Goal: Task Accomplishment & Management: Complete application form

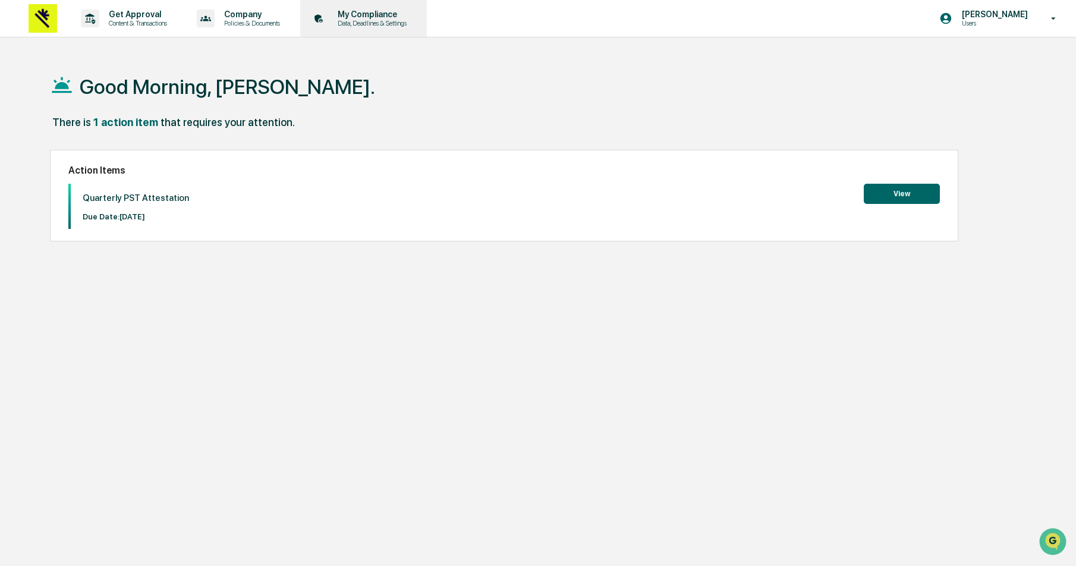
click at [407, 24] on p "Data, Deadlines & Settings" at bounding box center [370, 23] width 84 height 8
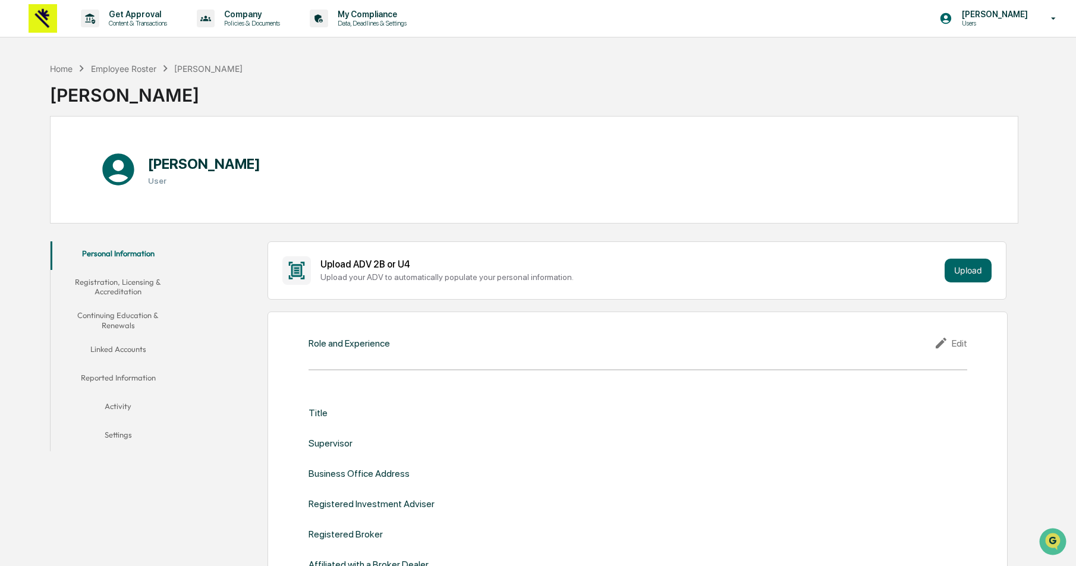
click at [120, 423] on button "Settings" at bounding box center [118, 437] width 135 height 29
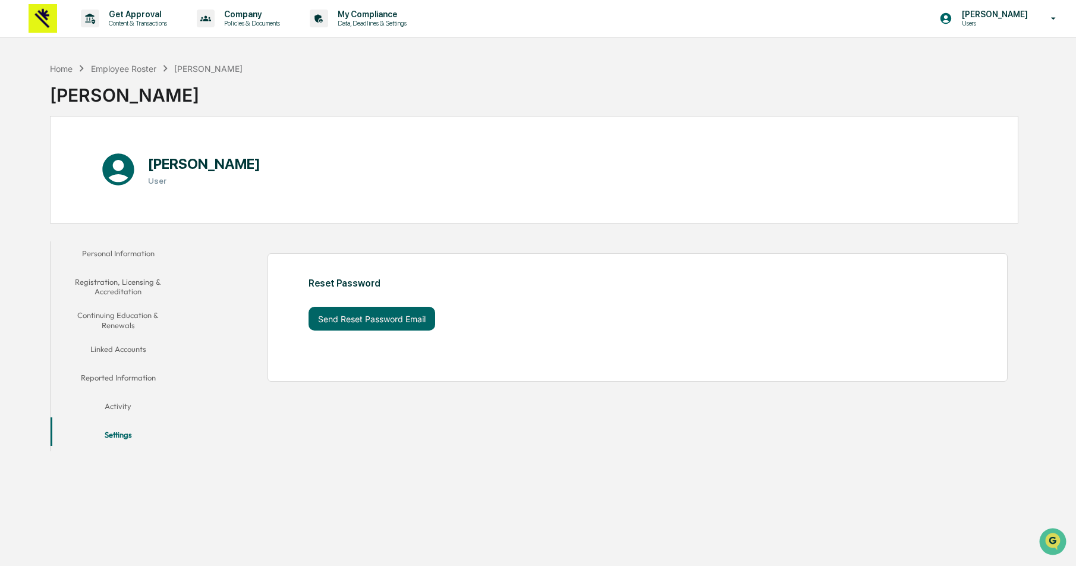
click at [121, 401] on button "Activity" at bounding box center [118, 408] width 135 height 29
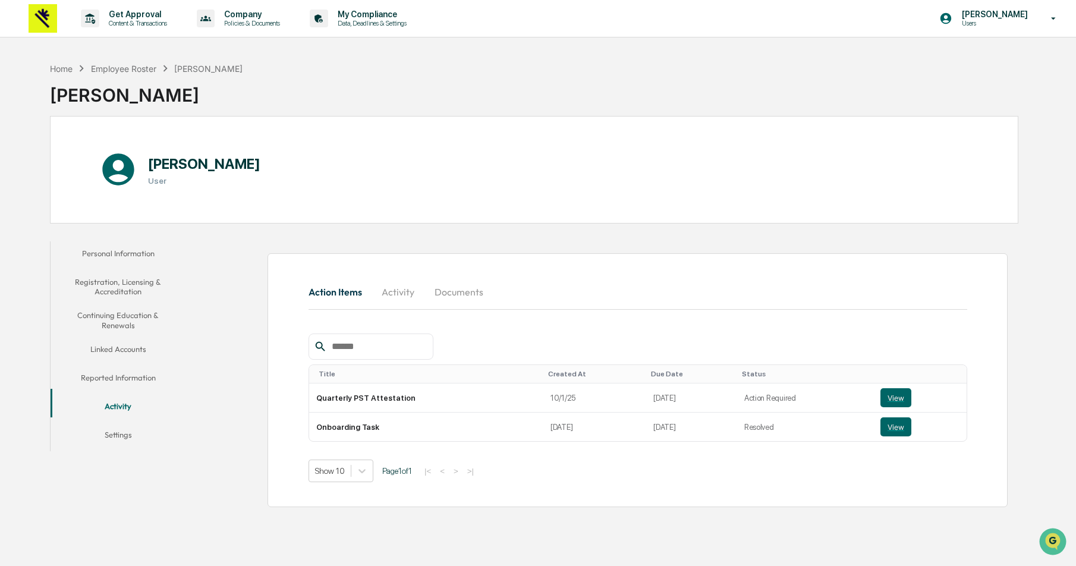
click at [129, 367] on button "Reported Information" at bounding box center [118, 380] width 135 height 29
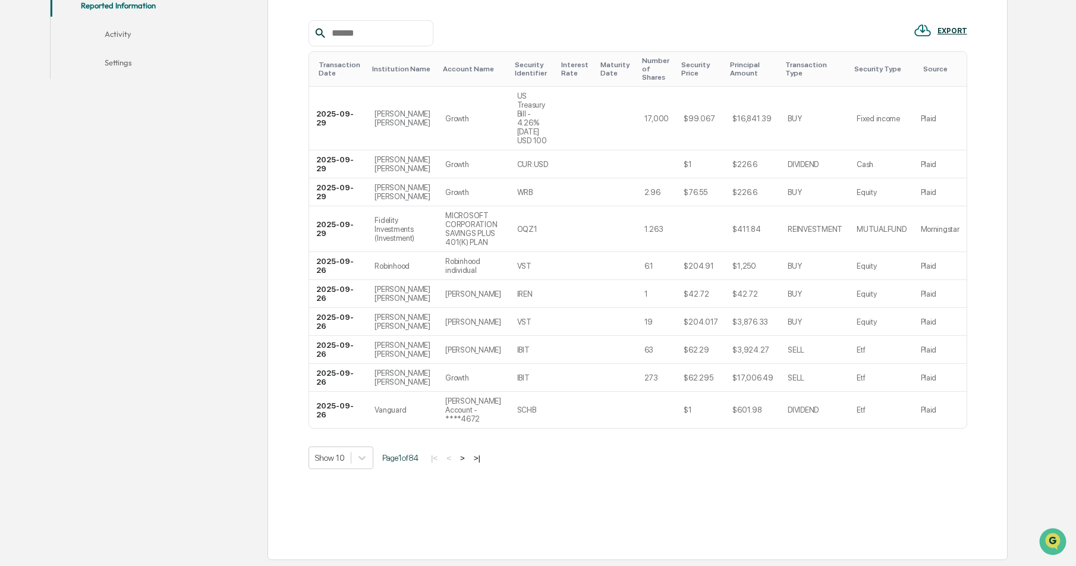
scroll to position [401, 0]
click at [362, 461] on div "Transactions (Public) Holdings (Public) Transactions (Private) Holdings (Privat…" at bounding box center [638, 220] width 659 height 630
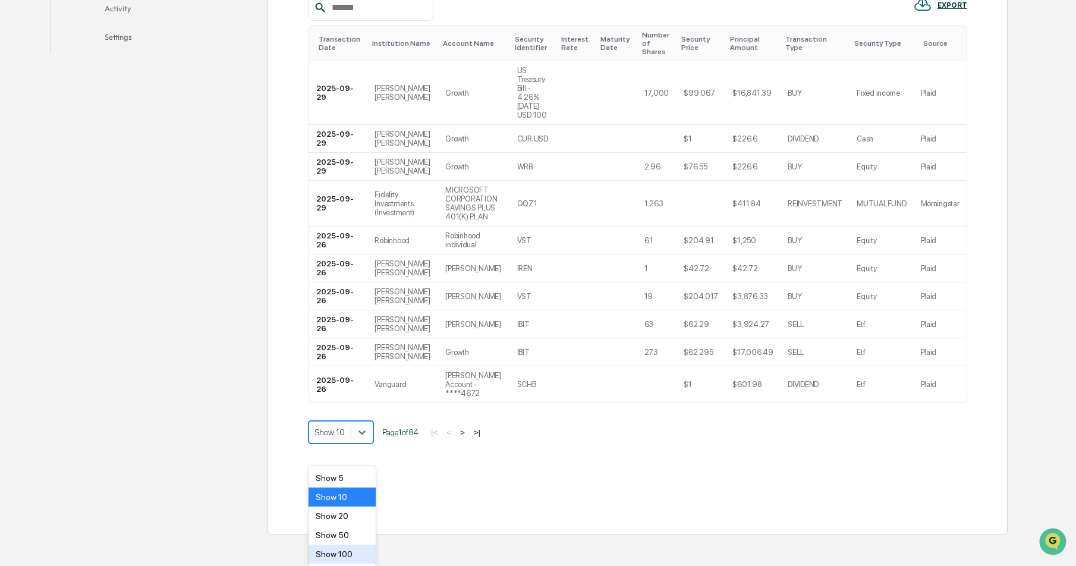
click at [359, 546] on div "Show 100" at bounding box center [342, 554] width 67 height 19
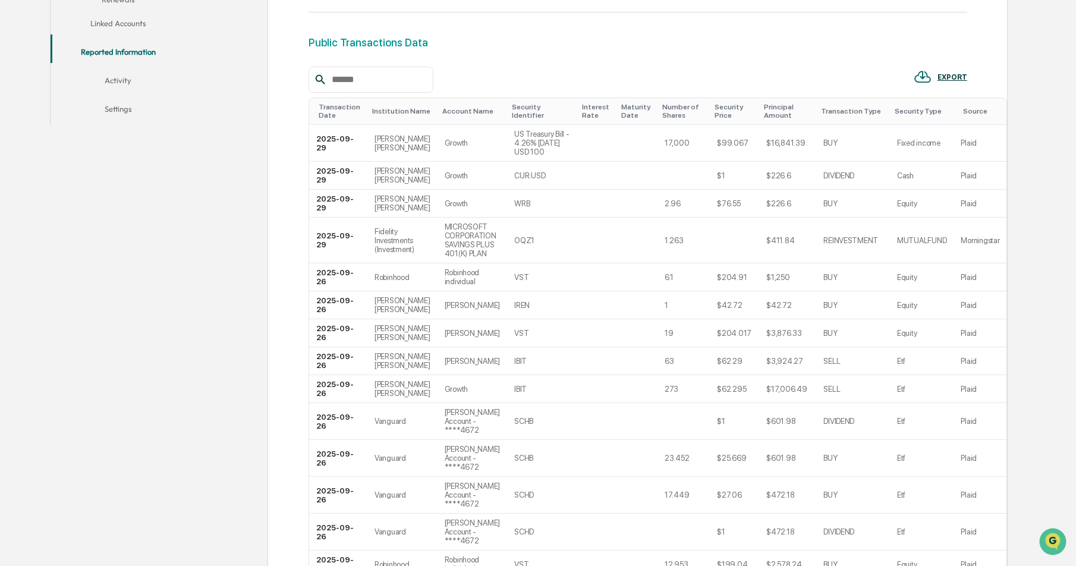
scroll to position [325, 0]
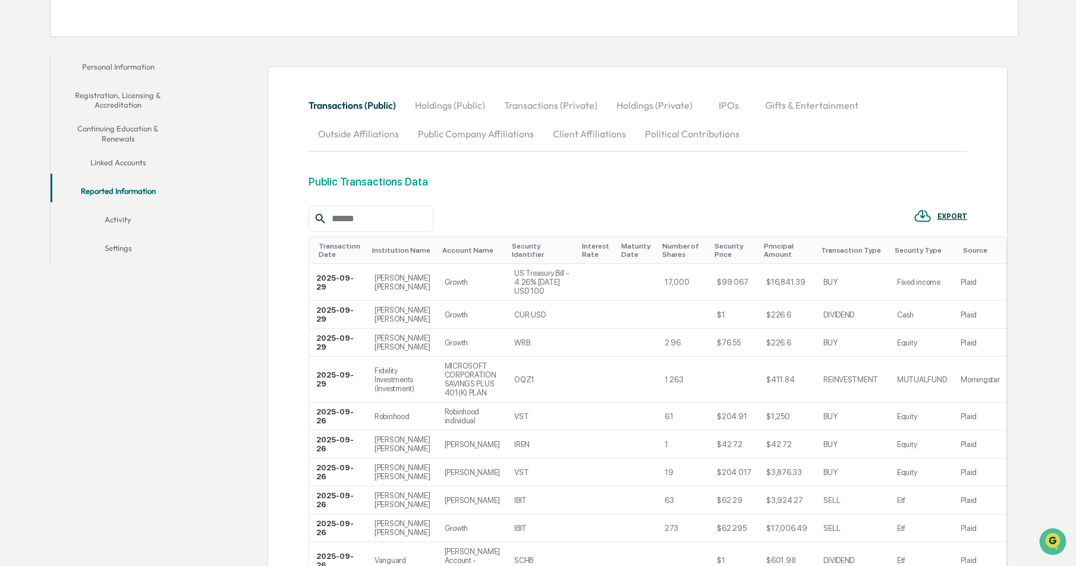
click at [133, 162] on button "Linked Accounts" at bounding box center [118, 164] width 135 height 29
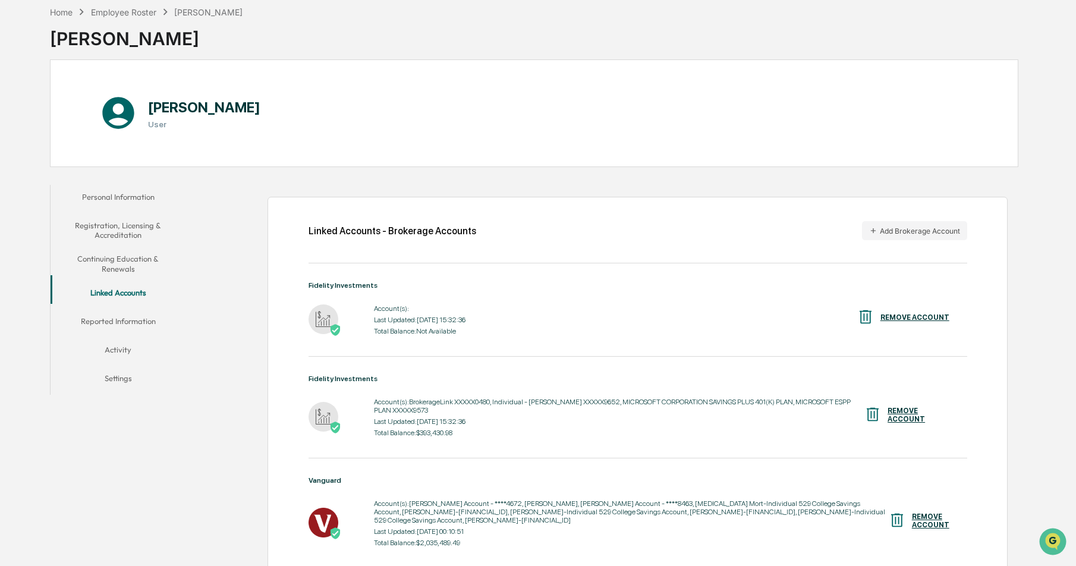
scroll to position [187, 0]
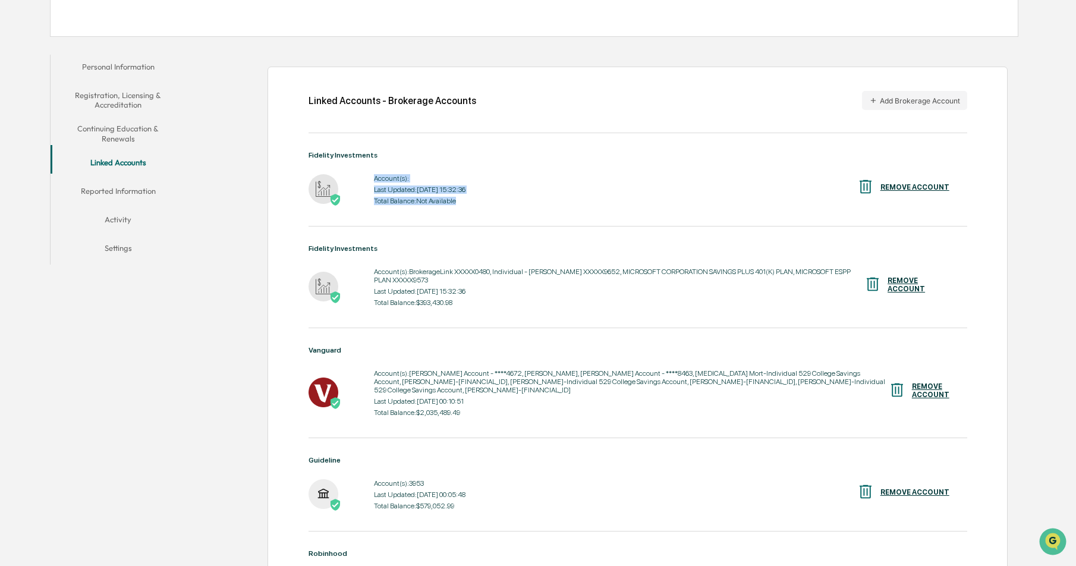
drag, startPoint x: 375, startPoint y: 178, endPoint x: 481, endPoint y: 206, distance: 109.5
click at [466, 205] on div "Account(s): Last Updated: 2025-10-01 15:32:36 Total Balance: Not Available" at bounding box center [420, 189] width 92 height 37
click at [466, 205] on div "Total Balance: Not Available" at bounding box center [420, 201] width 92 height 8
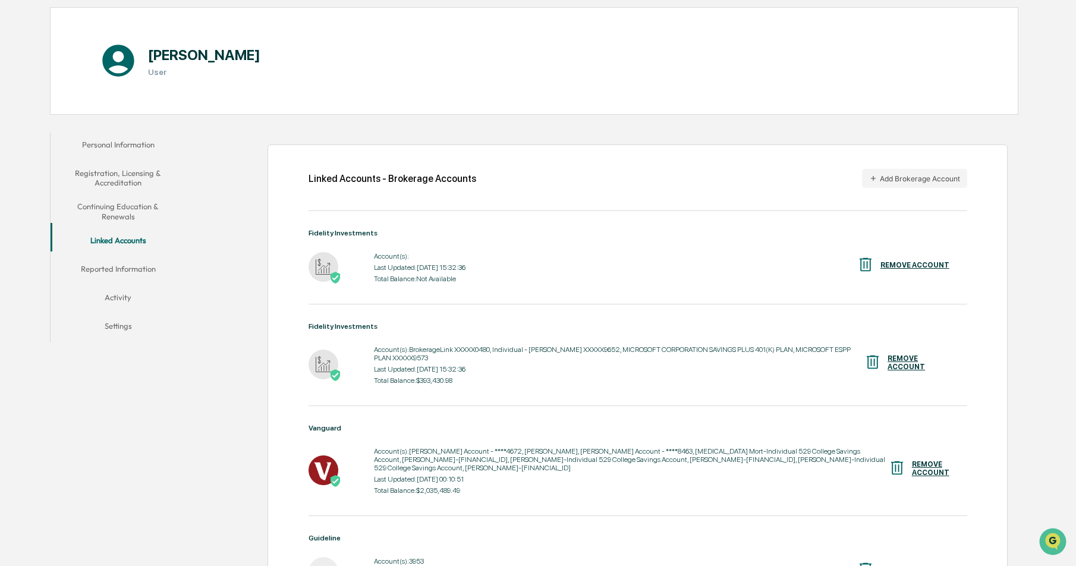
scroll to position [0, 0]
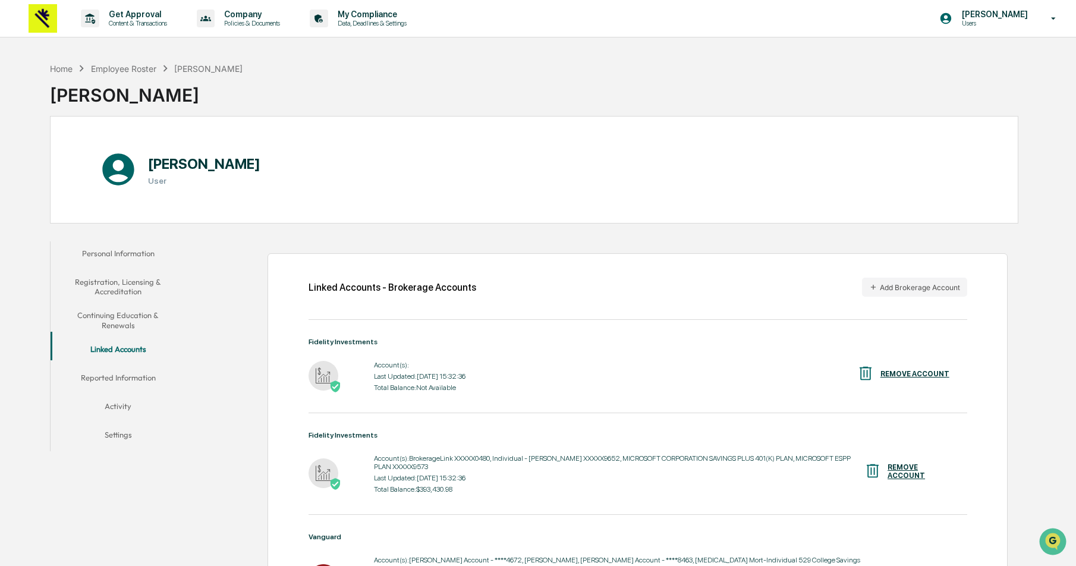
click at [130, 290] on button "Registration, Licensing & Accreditation" at bounding box center [118, 287] width 135 height 34
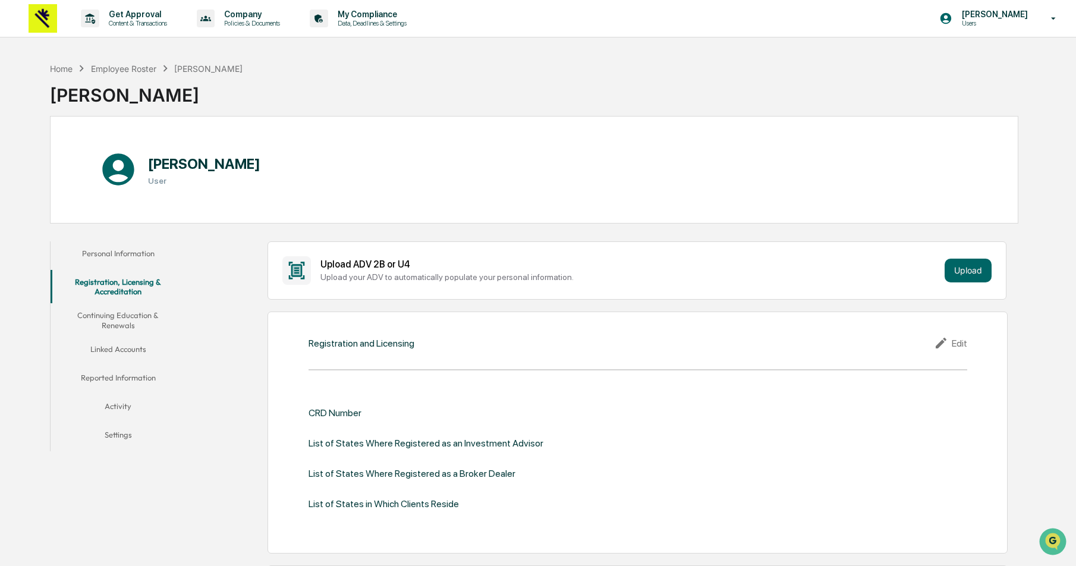
click at [121, 252] on button "Personal Information" at bounding box center [118, 255] width 135 height 29
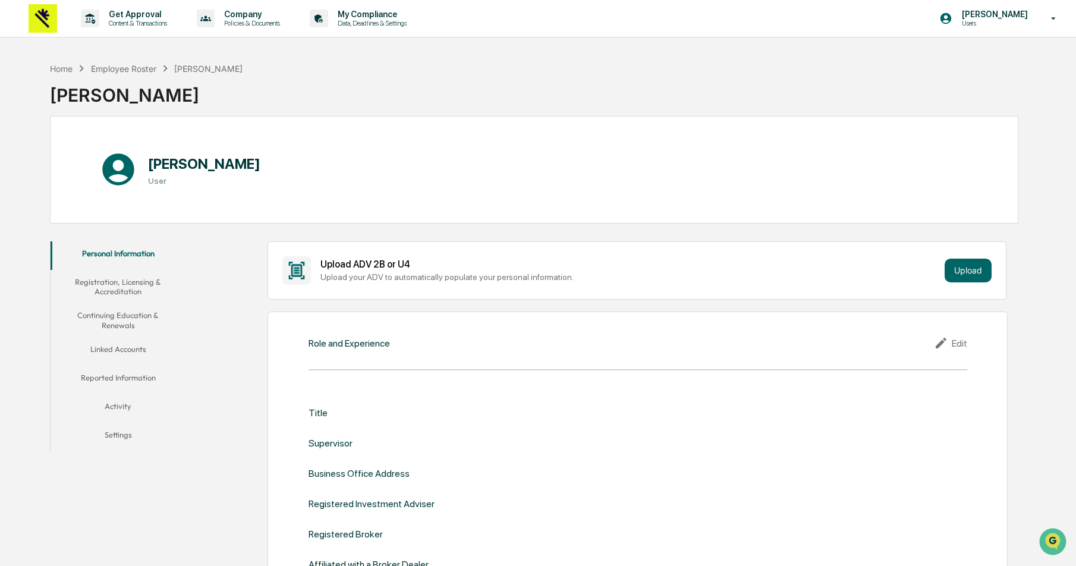
click at [114, 407] on button "Activity" at bounding box center [118, 408] width 135 height 29
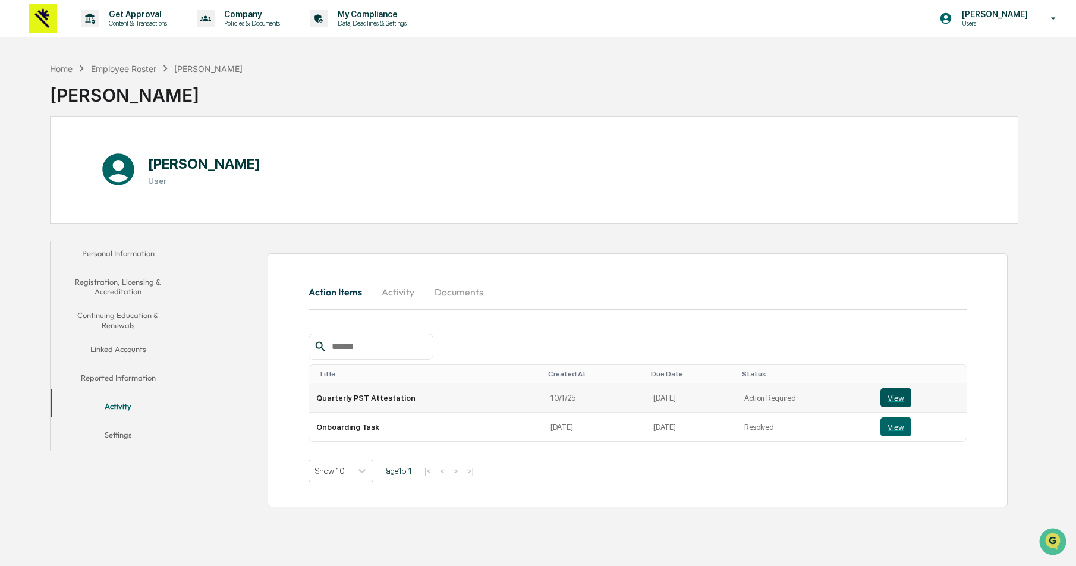
click at [889, 399] on button "View" at bounding box center [896, 397] width 31 height 19
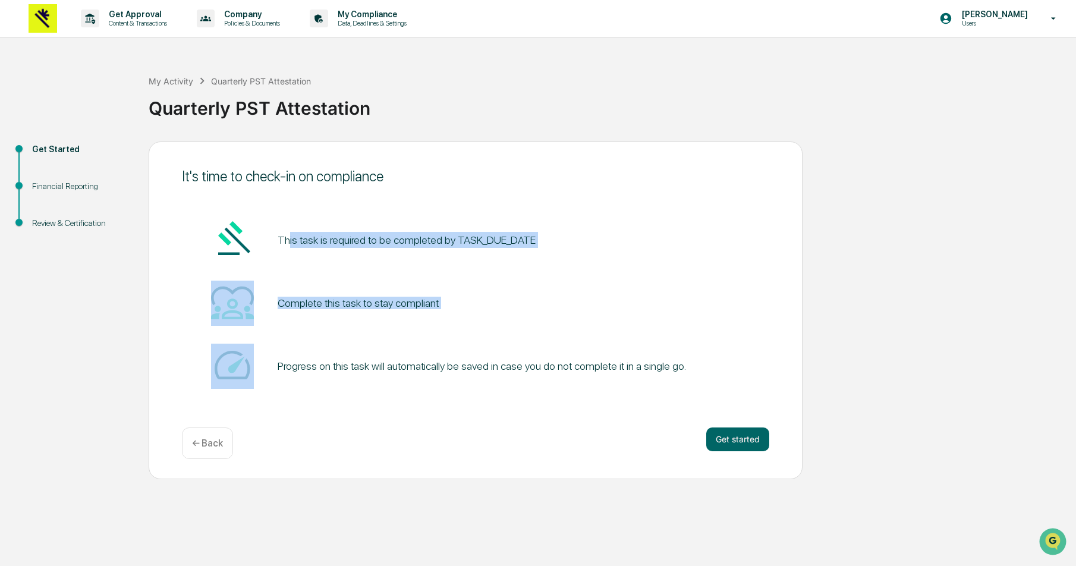
drag, startPoint x: 288, startPoint y: 234, endPoint x: 490, endPoint y: 334, distance: 224.7
click at [490, 334] on div "This task is required to be completed by TASK_DUE_DATE Complete this task to st…" at bounding box center [475, 303] width 587 height 171
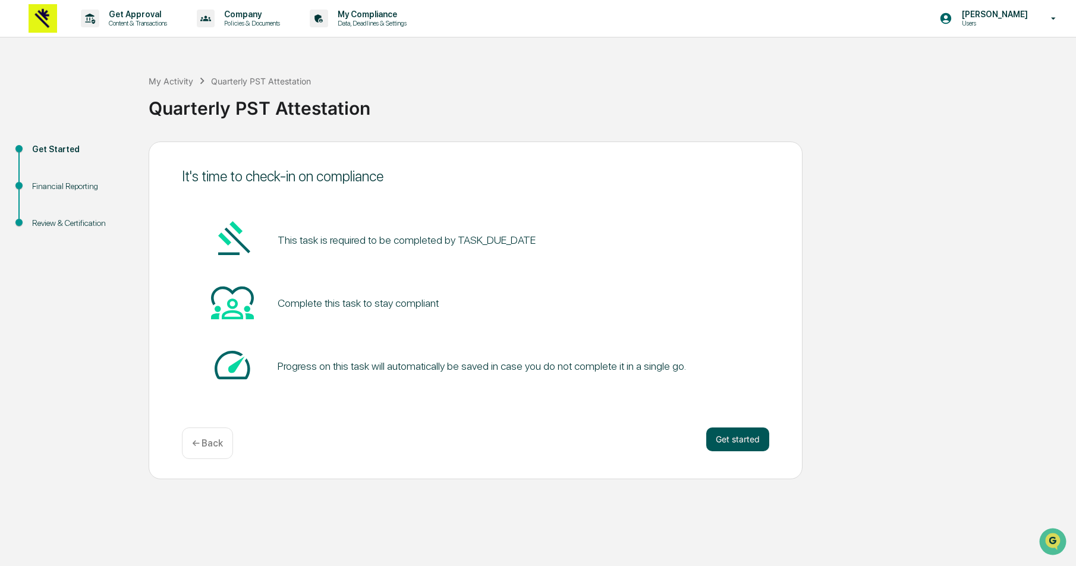
click at [733, 438] on button "Get started" at bounding box center [737, 440] width 63 height 24
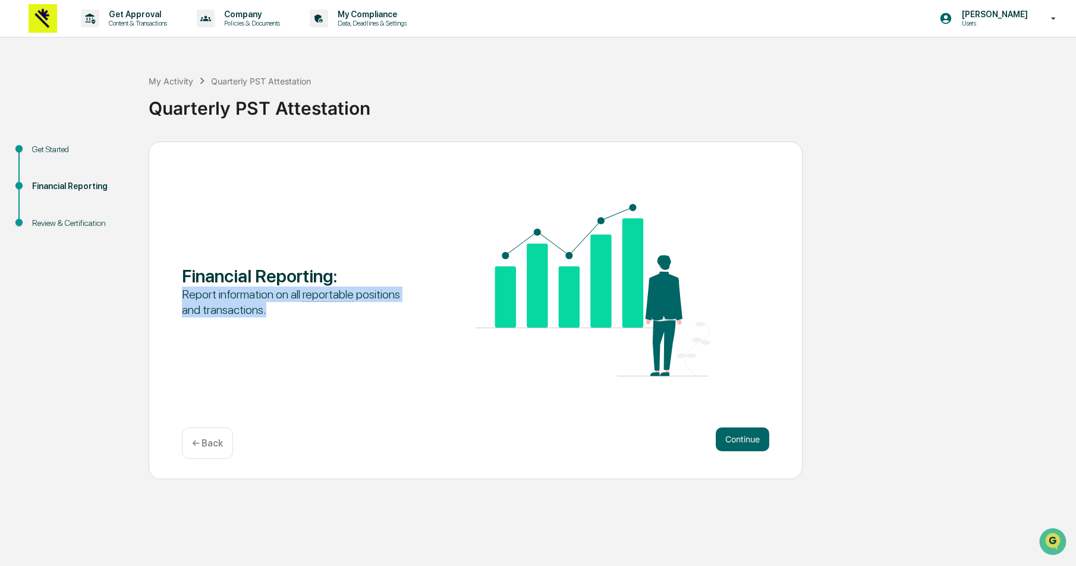
drag, startPoint x: 184, startPoint y: 288, endPoint x: 369, endPoint y: 309, distance: 185.4
click at [369, 309] on div "Report information on all reportable positions and transactions." at bounding box center [299, 302] width 235 height 31
click at [748, 444] on button "Continue" at bounding box center [743, 440] width 54 height 24
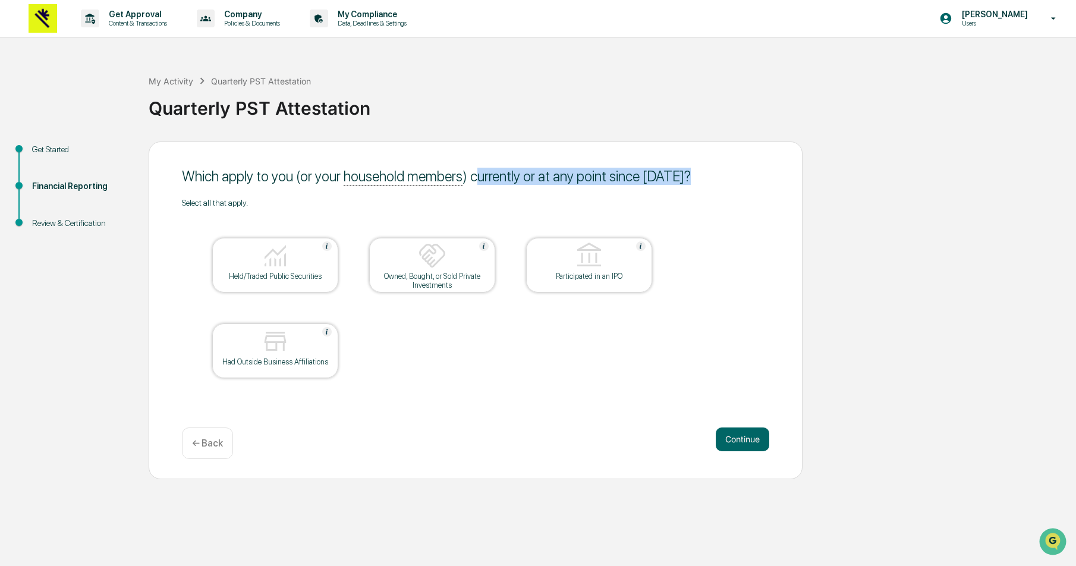
drag, startPoint x: 489, startPoint y: 175, endPoint x: 623, endPoint y: 189, distance: 135.1
click at [623, 189] on div "Which apply to you (or your household members ) currently or at any point since…" at bounding box center [475, 176] width 587 height 29
click at [623, 190] on div "Which apply to you (or your household members ) currently or at any point since…" at bounding box center [475, 176] width 587 height 29
click at [312, 269] on div at bounding box center [275, 256] width 119 height 30
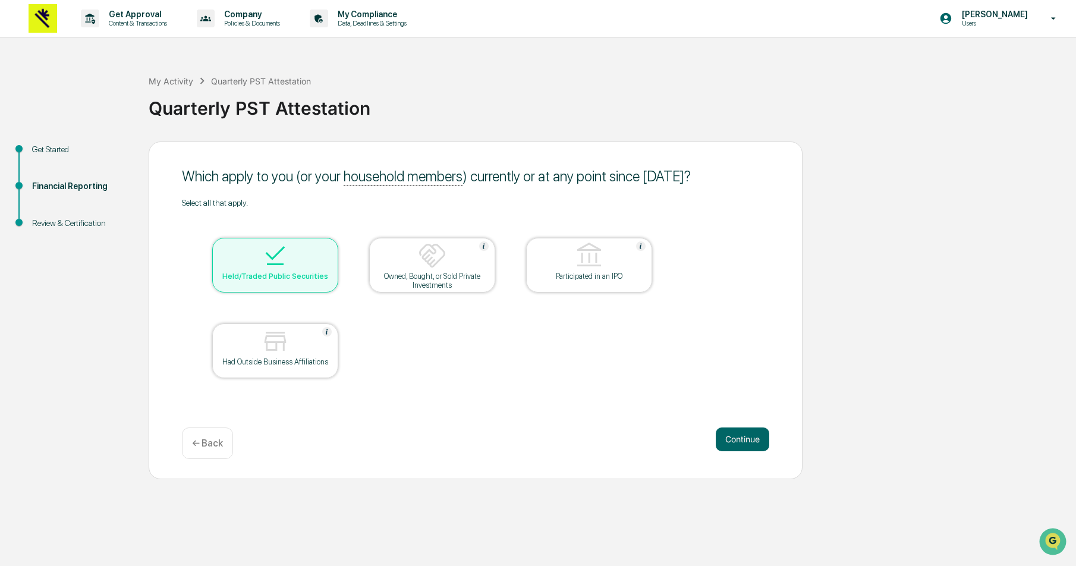
click at [561, 247] on div at bounding box center [589, 256] width 119 height 30
click at [751, 445] on button "Continue" at bounding box center [743, 440] width 54 height 24
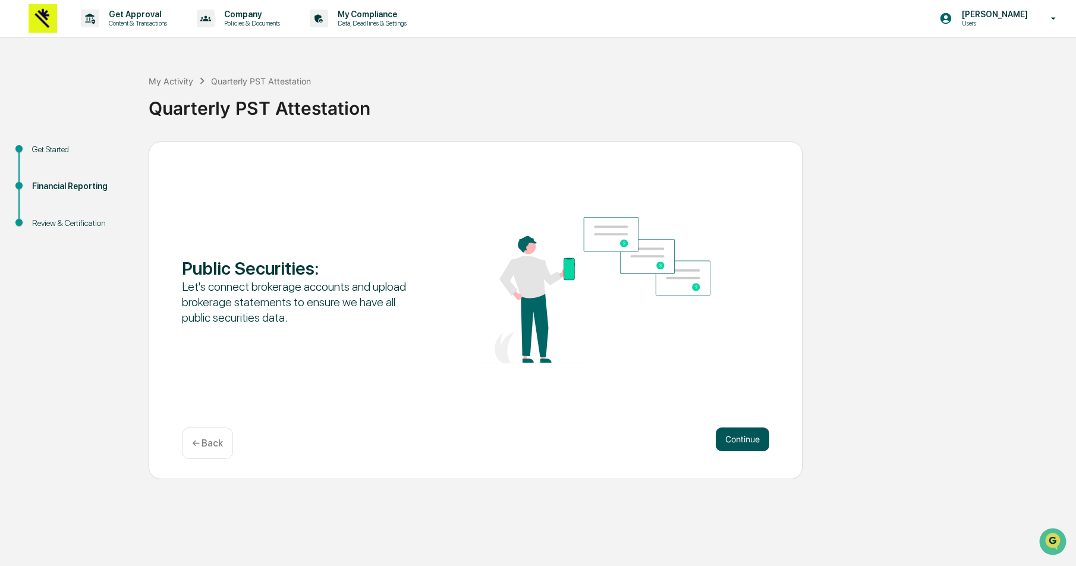
click at [751, 443] on button "Continue" at bounding box center [743, 440] width 54 height 24
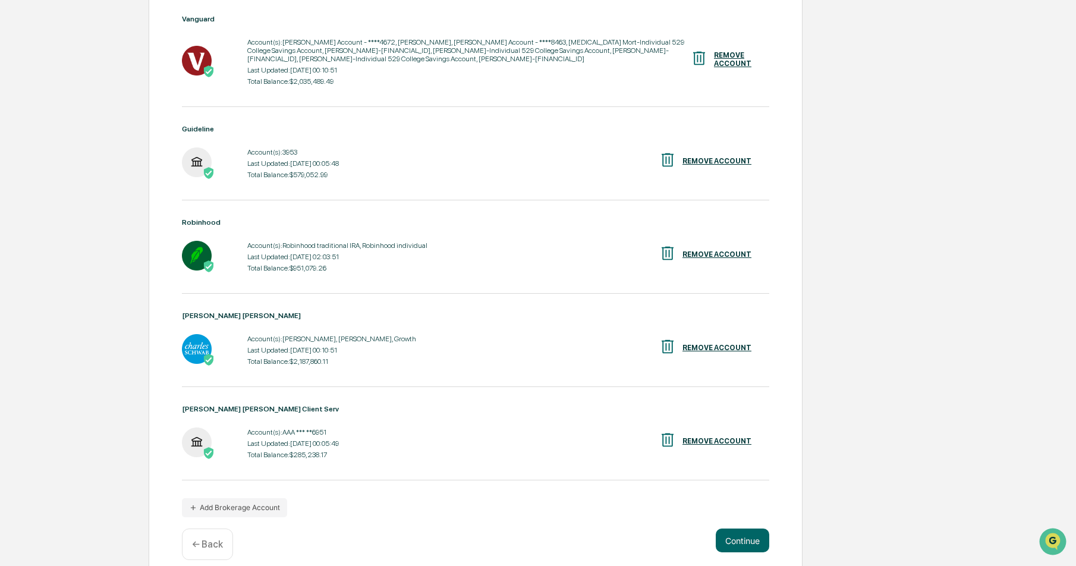
scroll to position [493, 0]
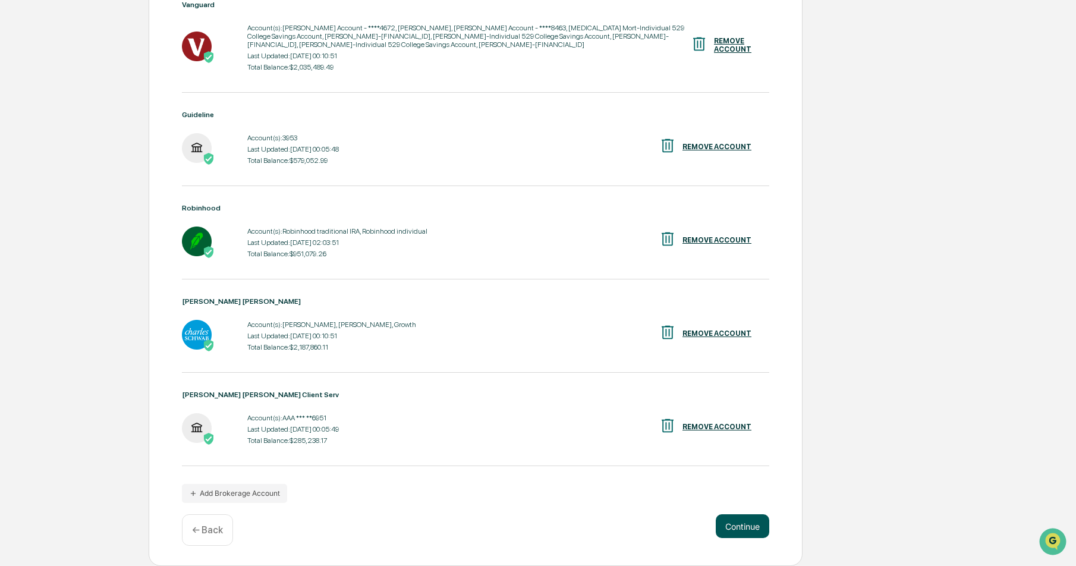
click at [746, 538] on button "Continue" at bounding box center [743, 526] width 54 height 24
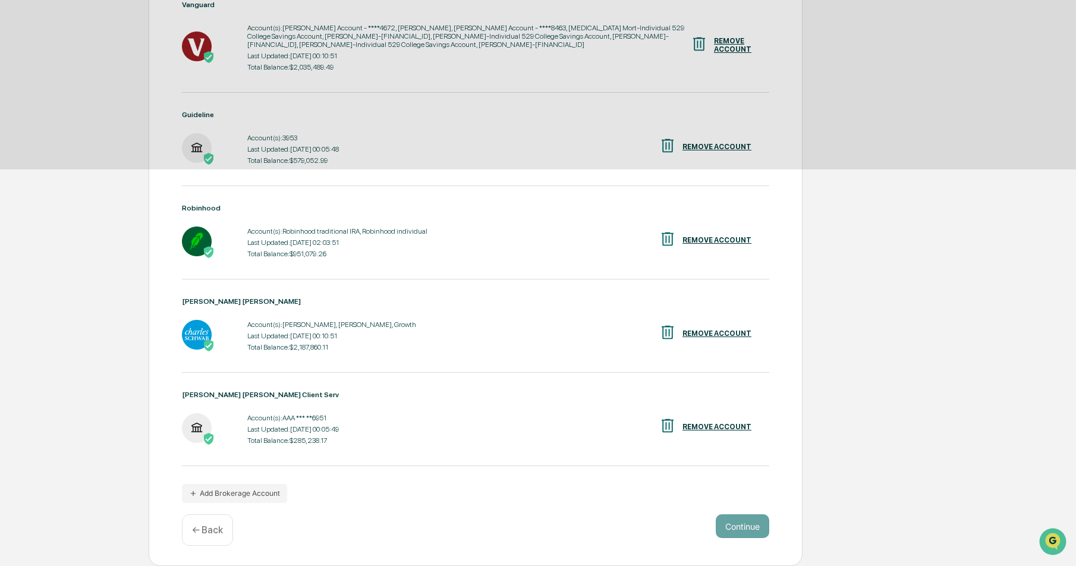
scroll to position [0, 0]
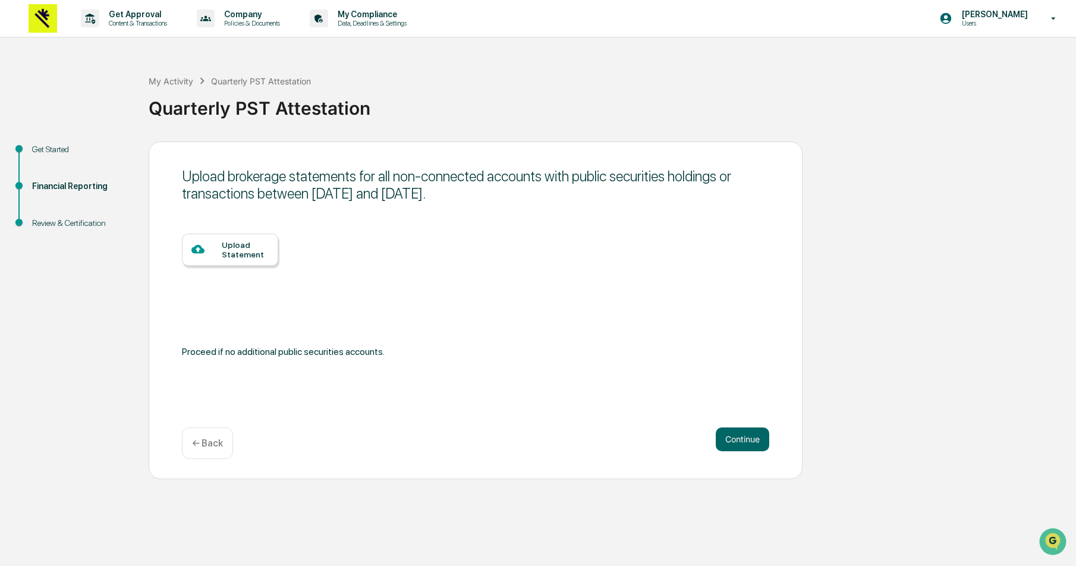
click at [211, 458] on div "Upload brokerage statements for all non-connected accounts with public securiti…" at bounding box center [476, 311] width 654 height 338
click at [222, 446] on p "← Back" at bounding box center [207, 443] width 31 height 11
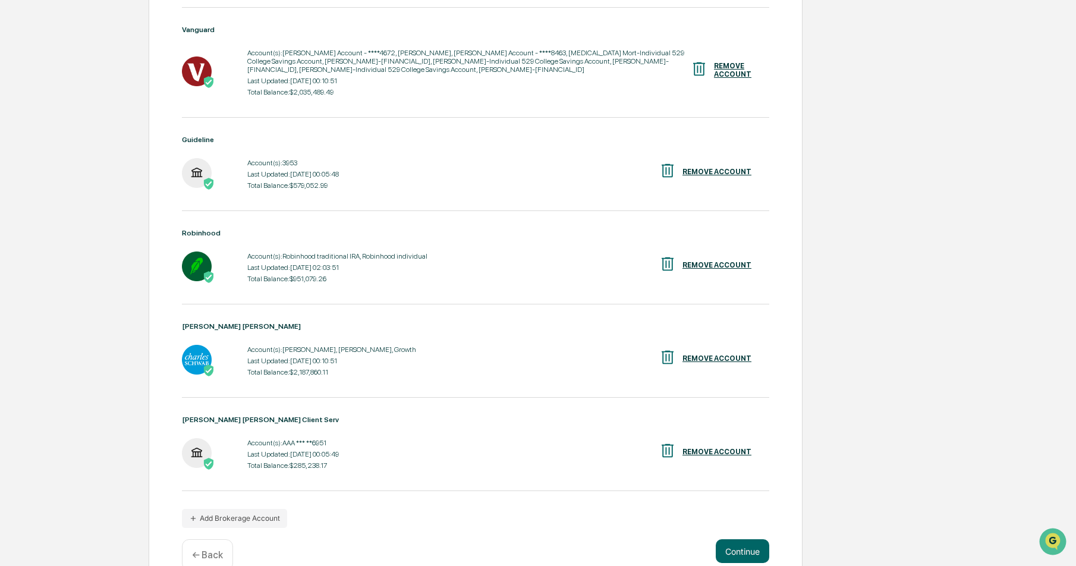
scroll to position [493, 0]
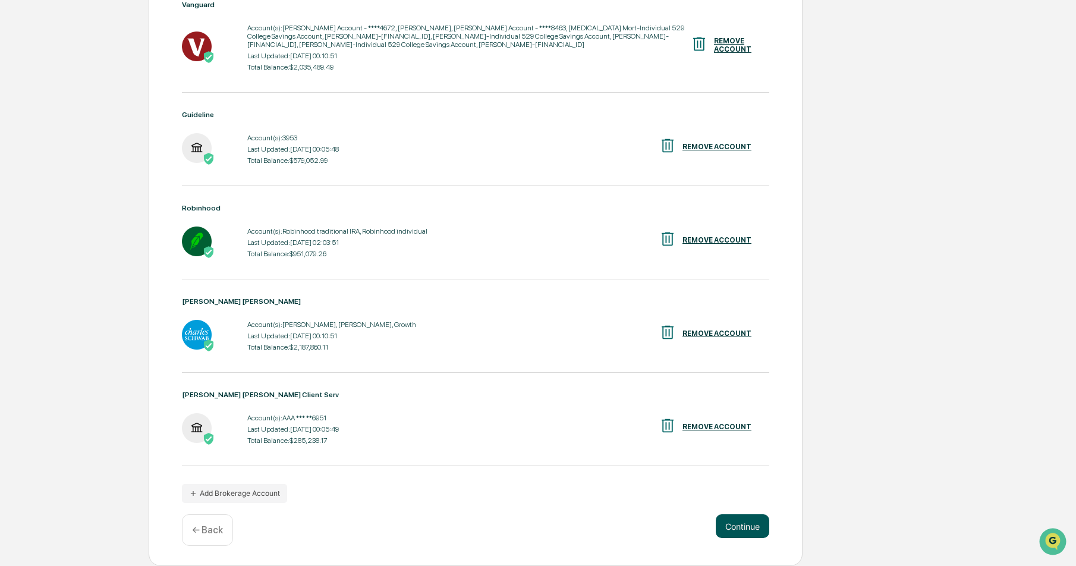
click at [739, 526] on button "Continue" at bounding box center [743, 526] width 54 height 24
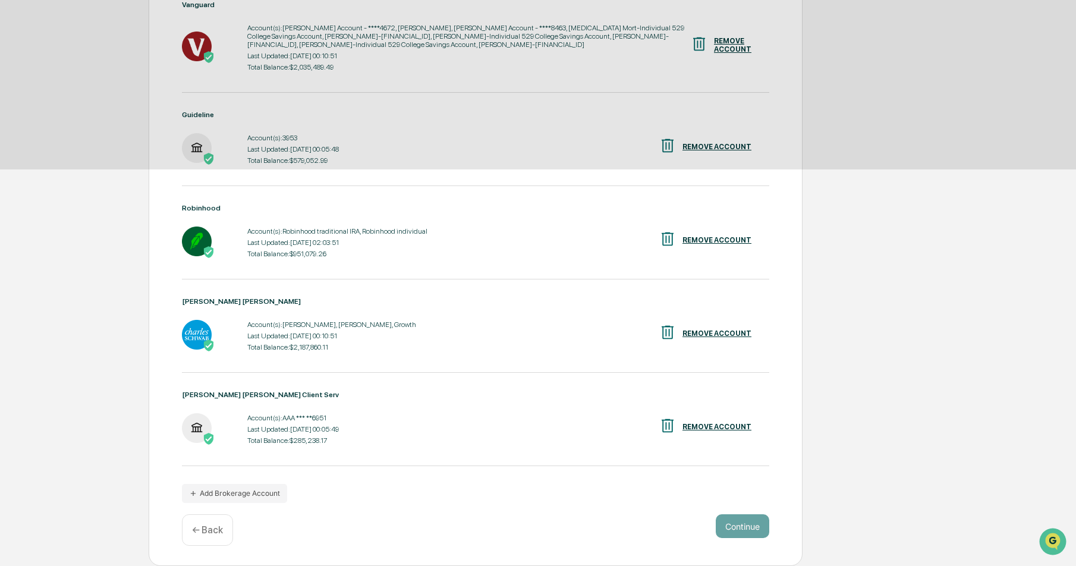
scroll to position [0, 0]
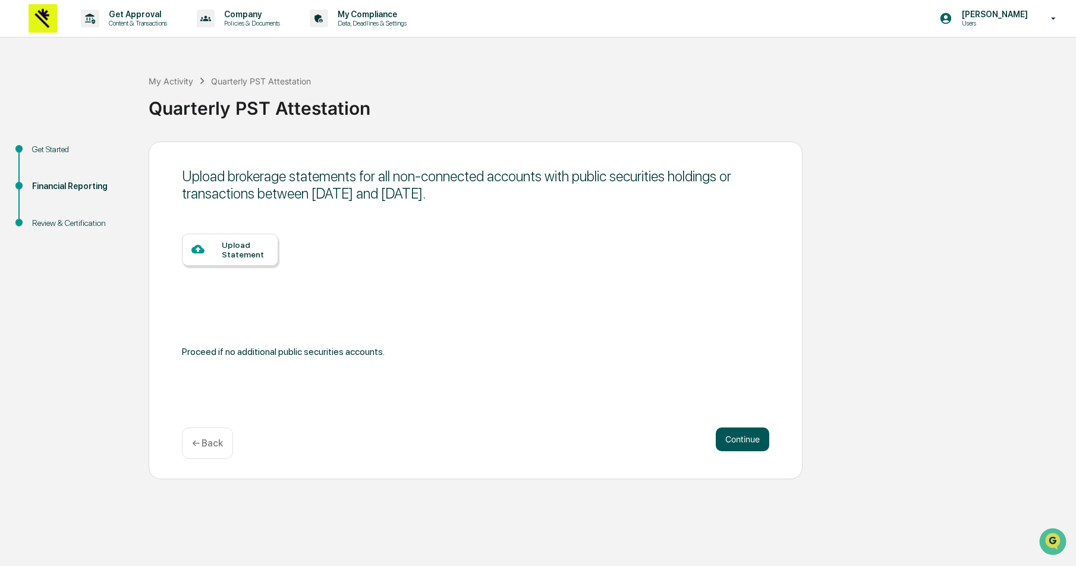
click at [747, 440] on button "Continue" at bounding box center [743, 440] width 54 height 24
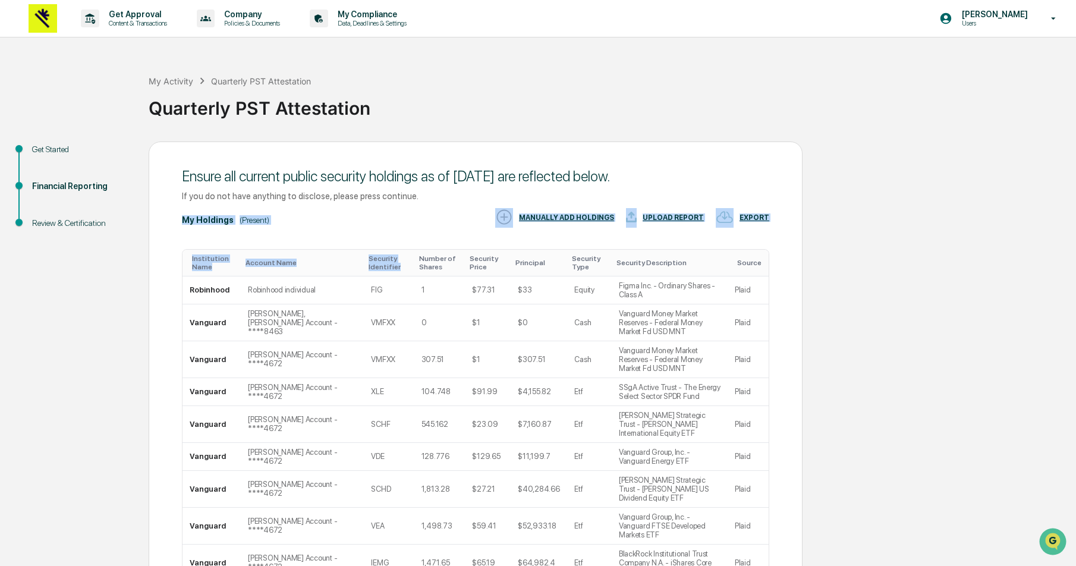
drag, startPoint x: 217, startPoint y: 242, endPoint x: 432, endPoint y: 249, distance: 214.8
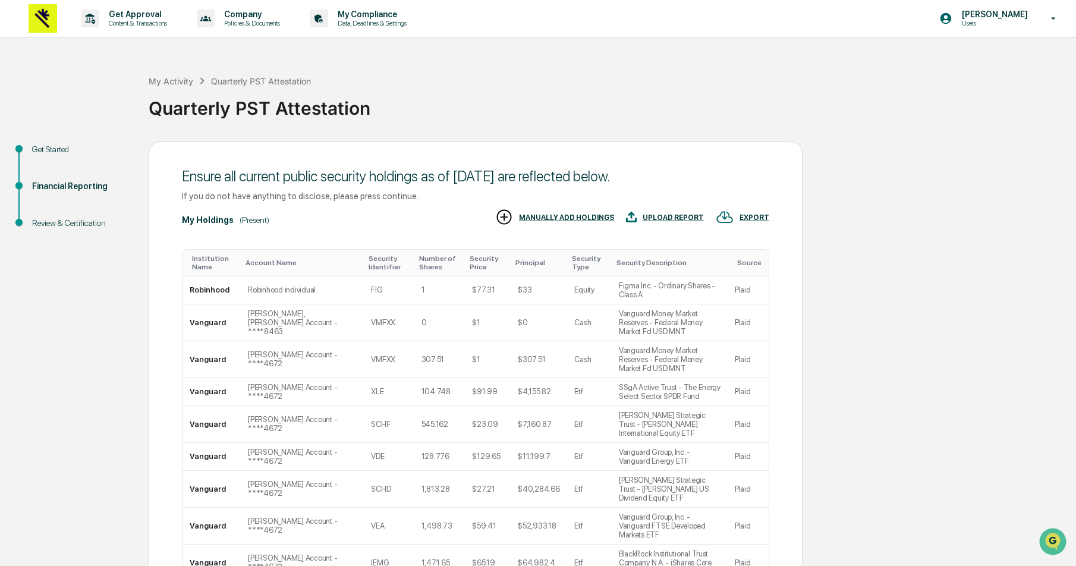
click at [512, 108] on div "Quarterly PST Attestation" at bounding box center [610, 103] width 922 height 31
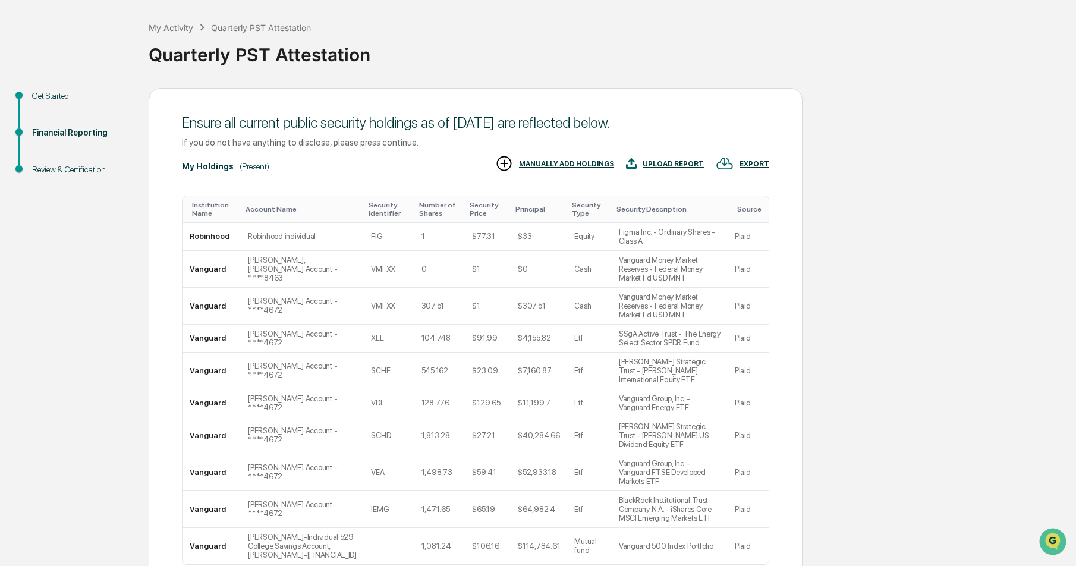
scroll to position [55, 0]
click at [384, 235] on td "FIG" at bounding box center [389, 235] width 50 height 28
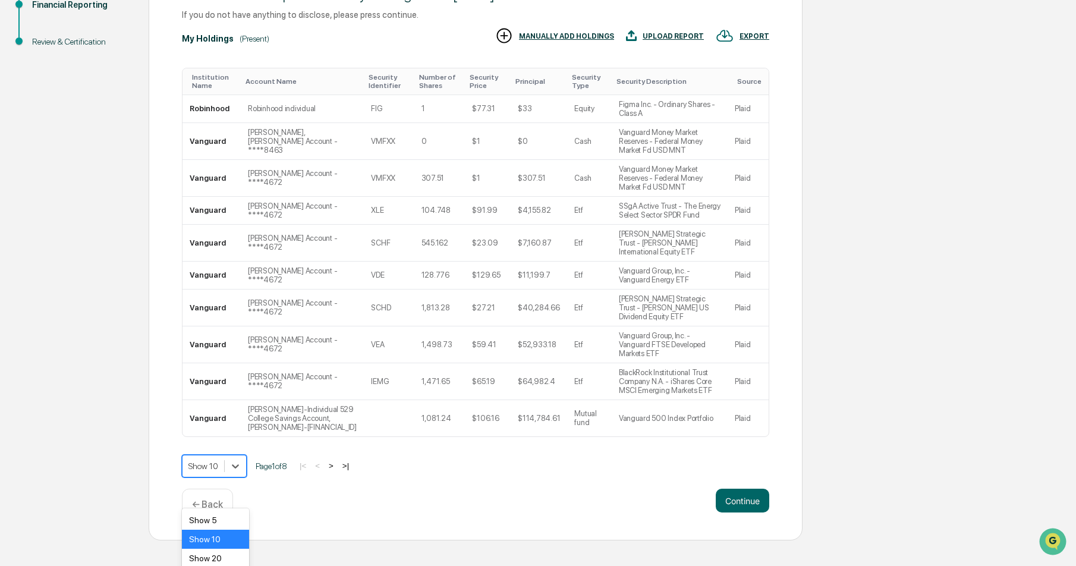
scroll to position [227, 0]
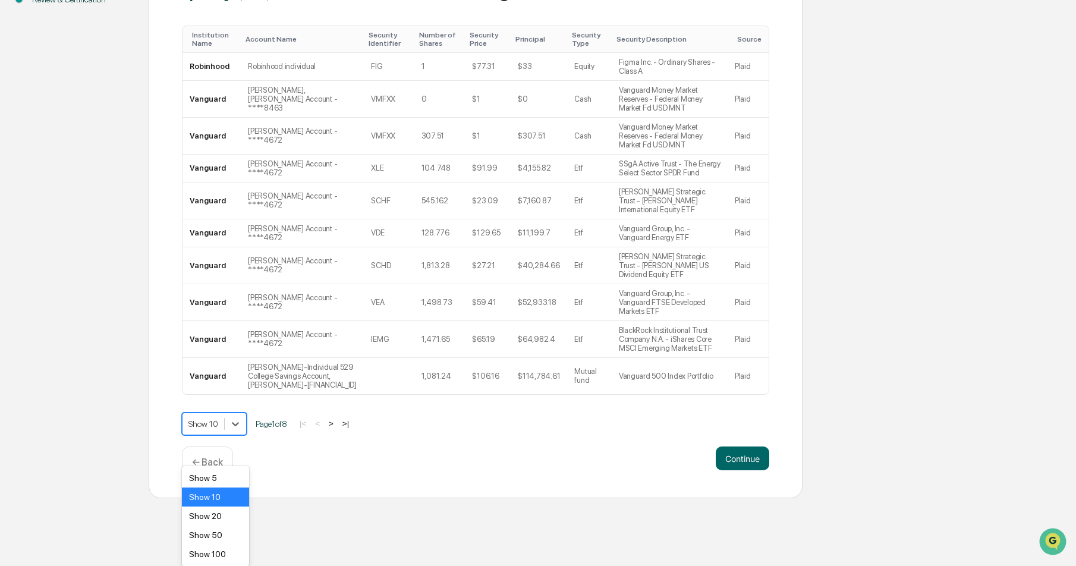
click at [206, 493] on body "Get Approval Content & Transactions Company Policies & Documents My Compliance …" at bounding box center [538, 137] width 1076 height 722
click at [221, 553] on div "Show 100" at bounding box center [215, 554] width 67 height 19
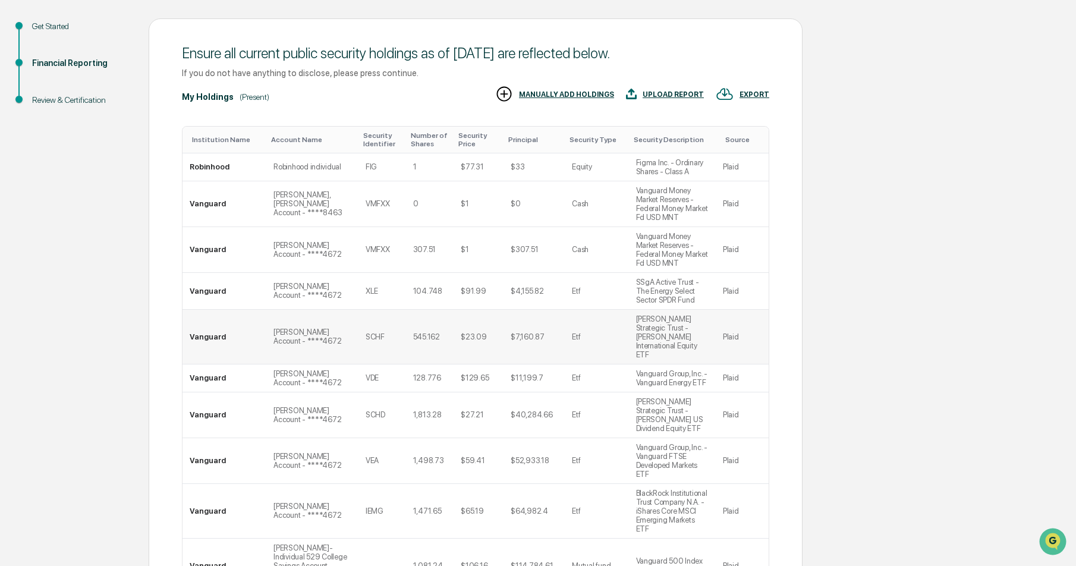
scroll to position [126, 0]
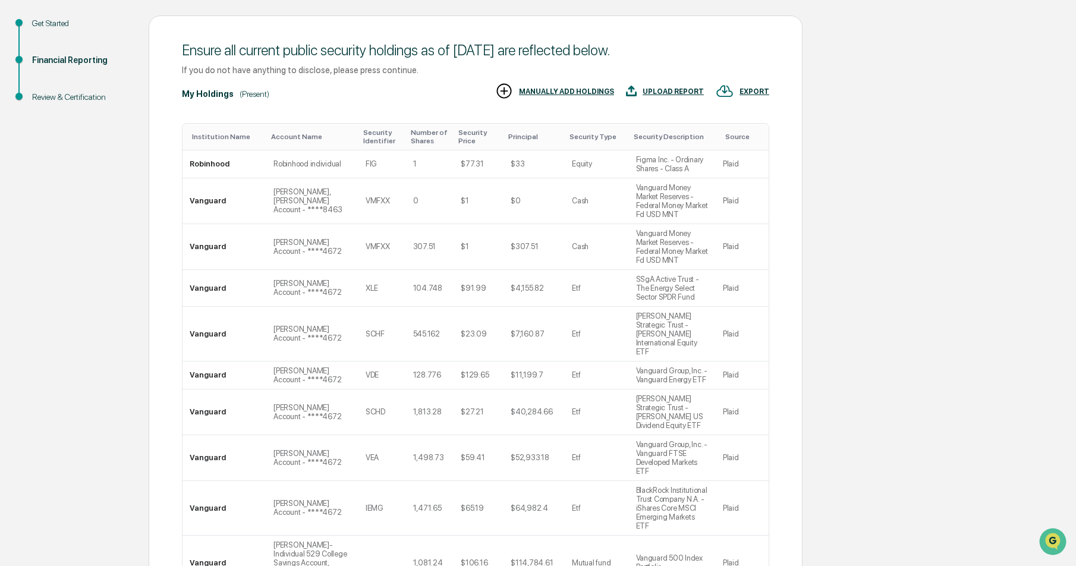
click at [522, 137] on div "Principal" at bounding box center [534, 137] width 52 height 8
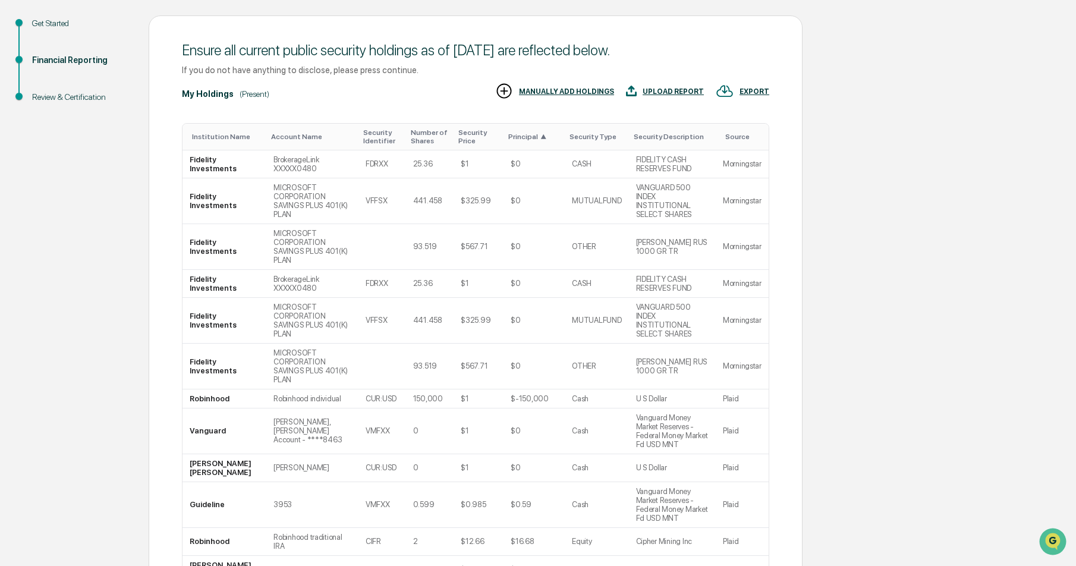
click at [522, 137] on div "Principal ▲" at bounding box center [534, 137] width 52 height 8
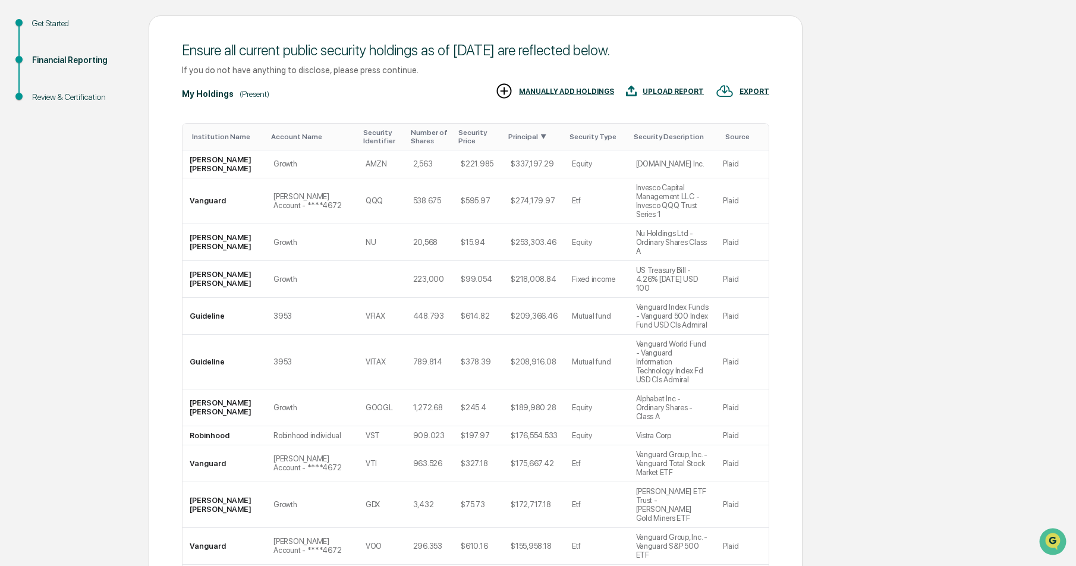
click at [361, 146] on th "Security Identifier" at bounding box center [383, 137] width 48 height 27
click at [363, 142] on div "Security Identifier" at bounding box center [382, 136] width 38 height 17
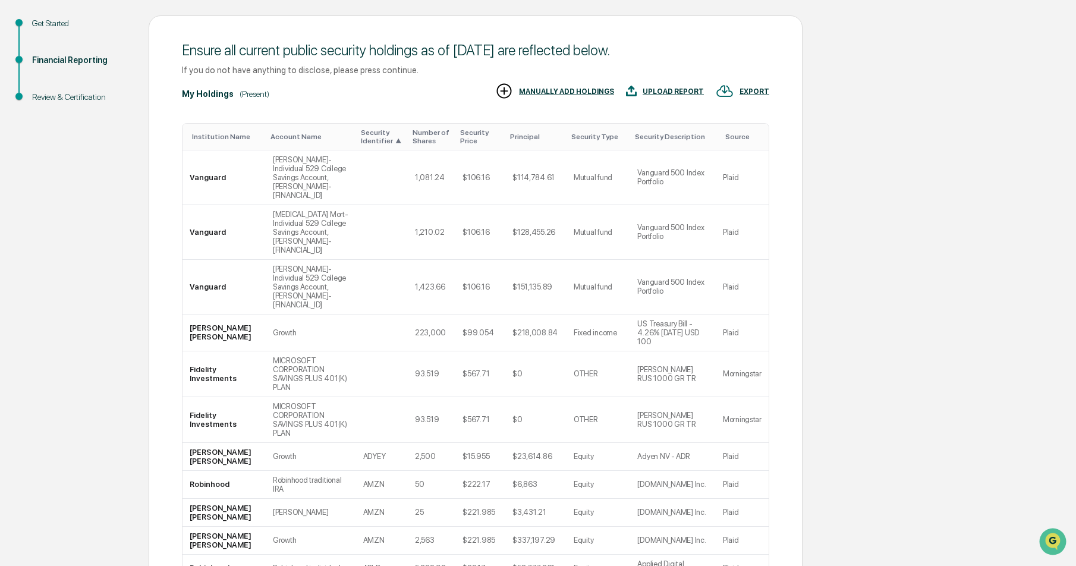
click at [361, 137] on div "Security Identifier ▲" at bounding box center [382, 136] width 42 height 17
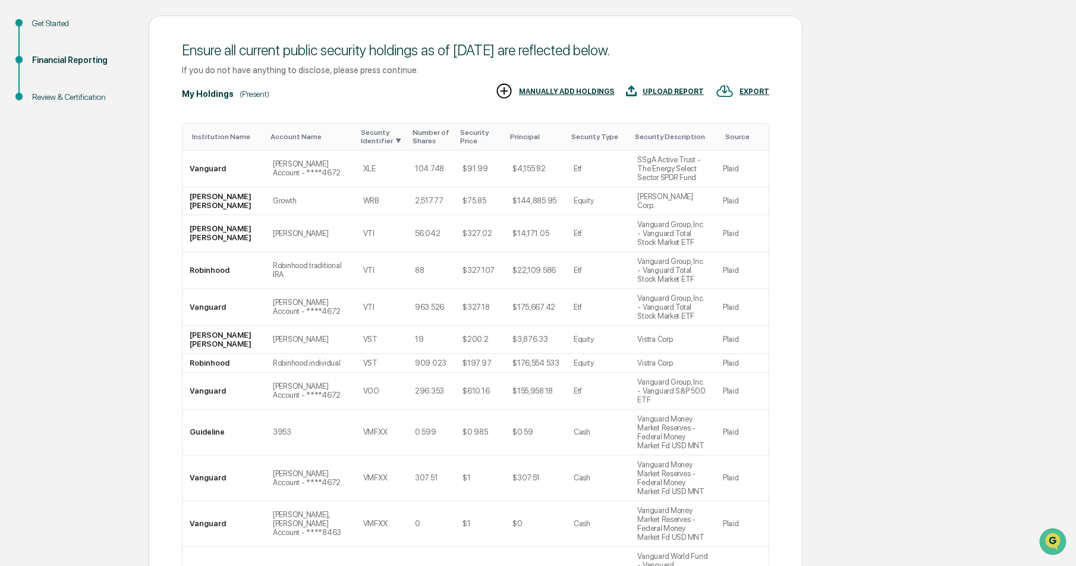
click at [413, 139] on div "Number of Shares" at bounding box center [432, 136] width 38 height 17
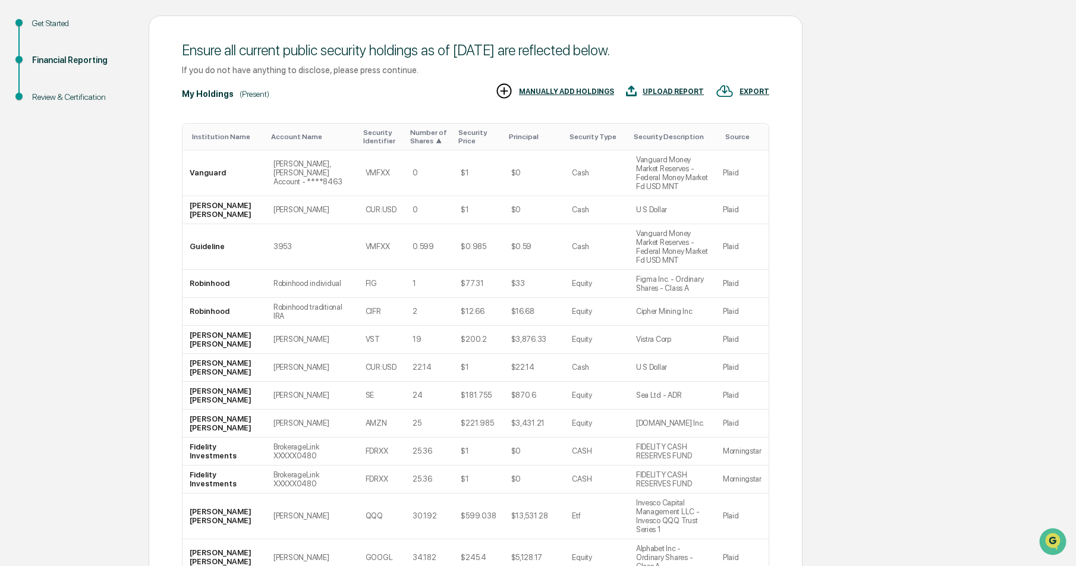
click at [410, 139] on div "Number of Shares ▲" at bounding box center [429, 136] width 39 height 17
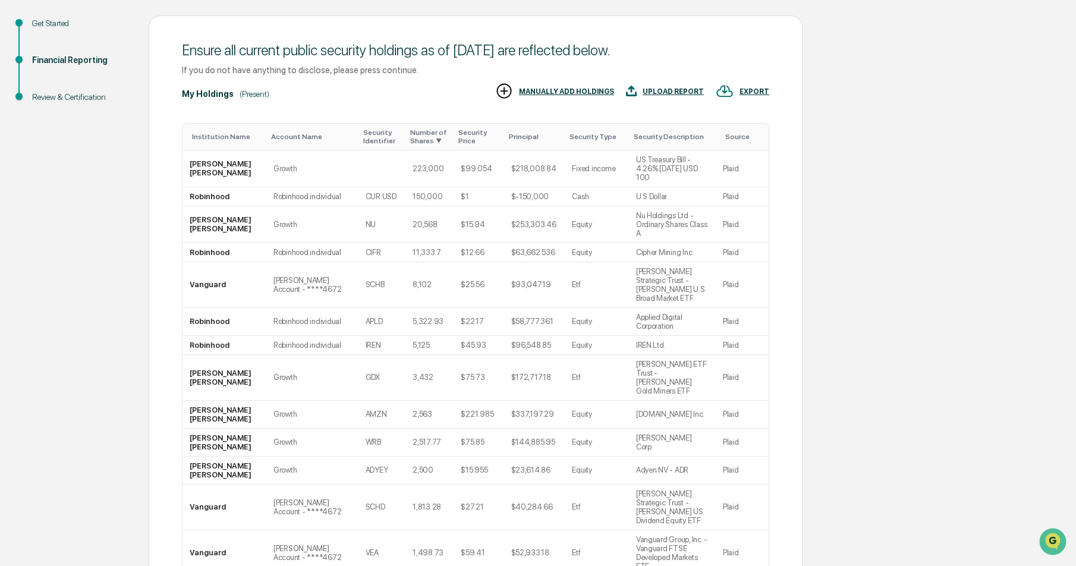
click at [458, 140] on div "Security Price" at bounding box center [478, 136] width 40 height 17
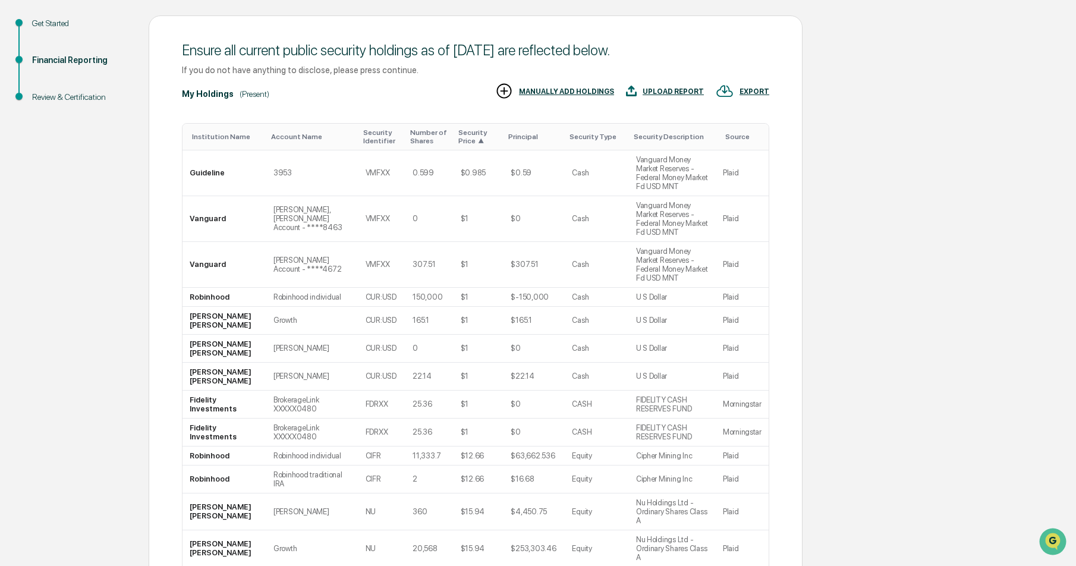
click at [508, 140] on div "Principal" at bounding box center [534, 137] width 52 height 8
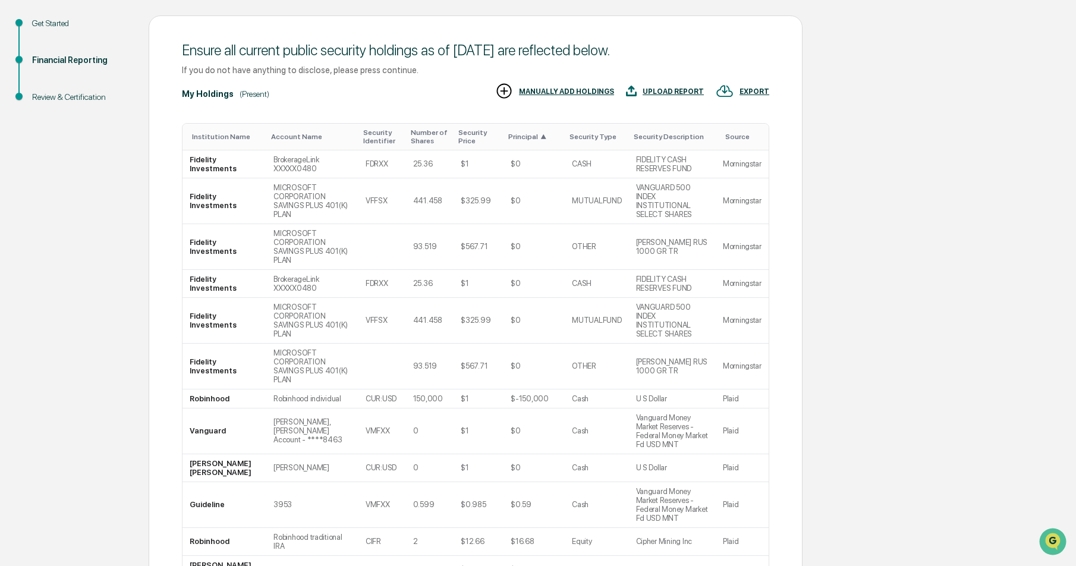
click at [222, 138] on div "Institution Name" at bounding box center [227, 137] width 70 height 8
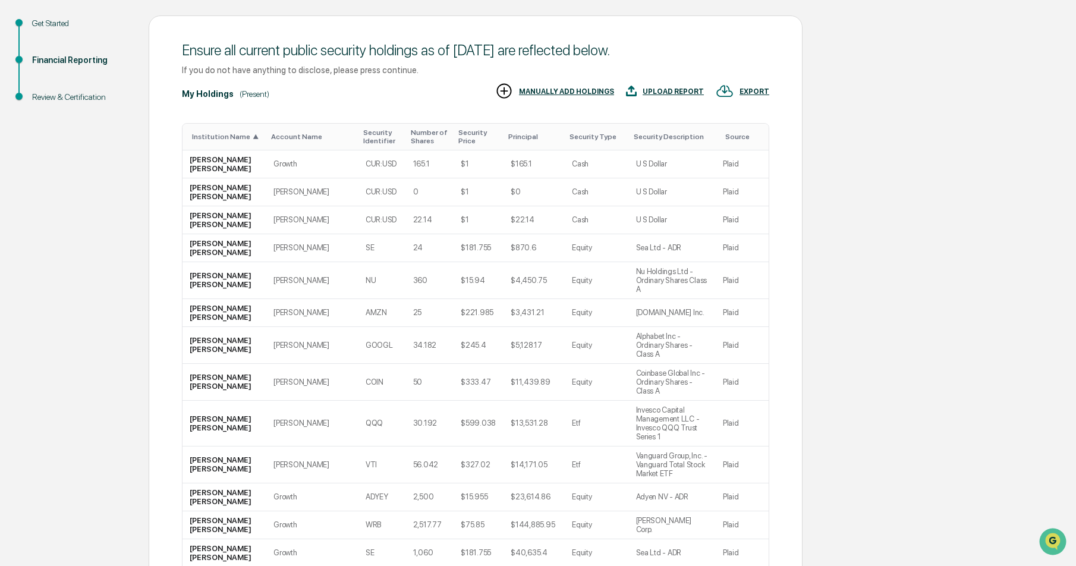
click at [276, 137] on div "Account Name" at bounding box center [312, 137] width 83 height 8
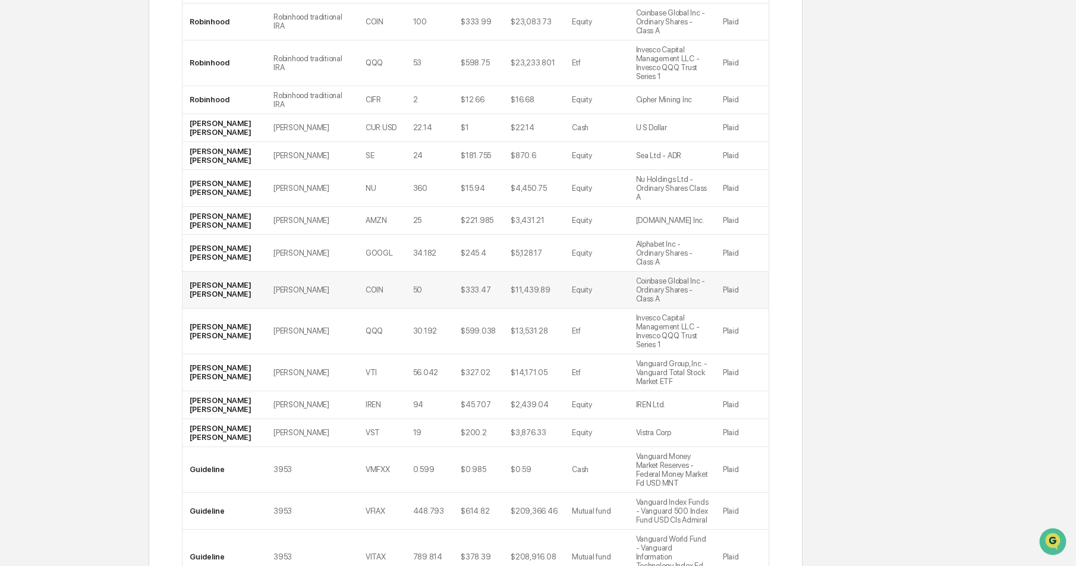
scroll to position [2387, 0]
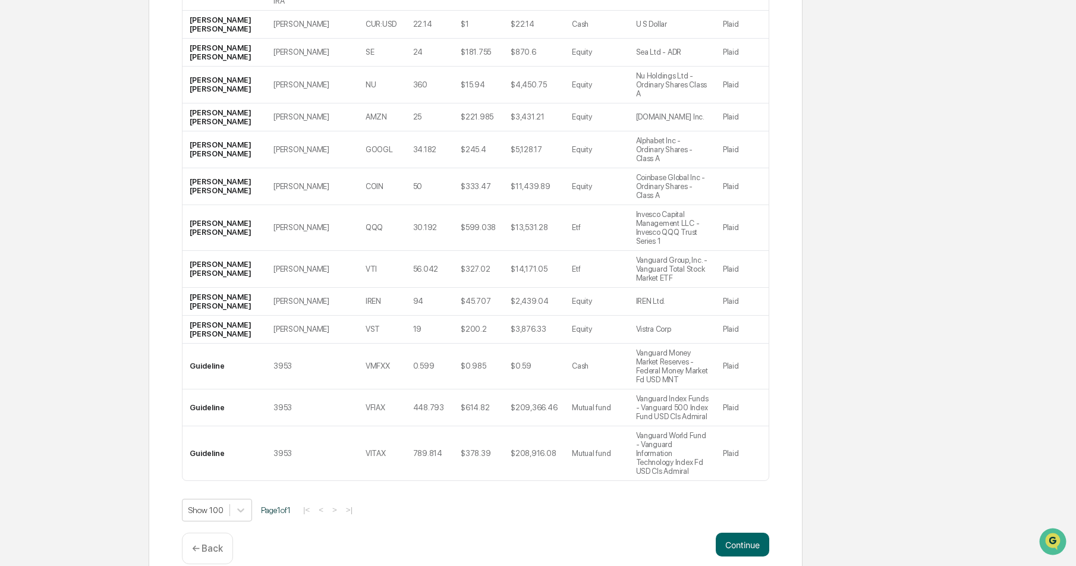
click at [210, 543] on p "← Back" at bounding box center [207, 548] width 31 height 11
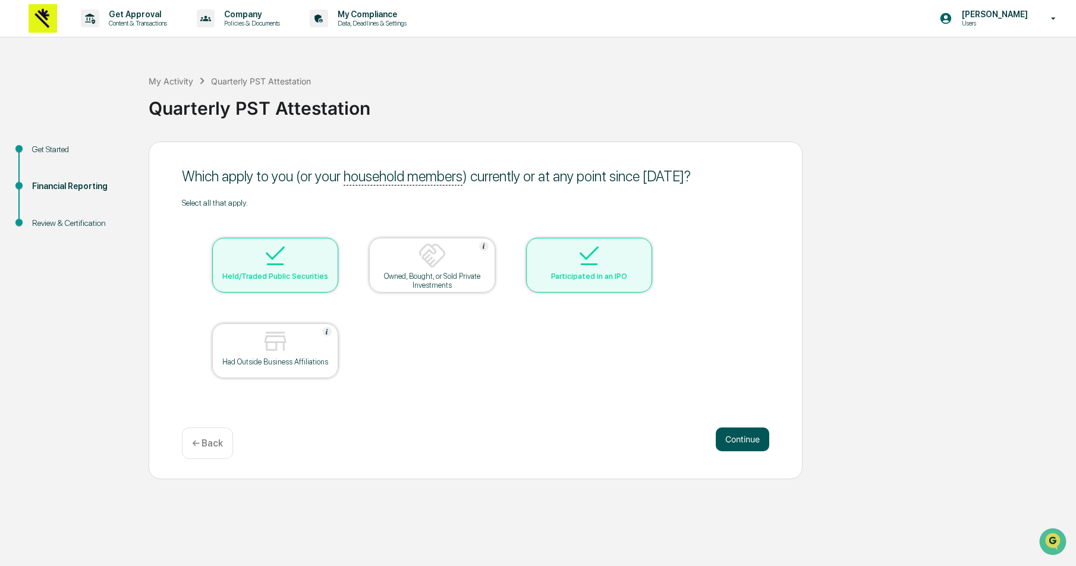
click at [737, 436] on button "Continue" at bounding box center [743, 440] width 54 height 24
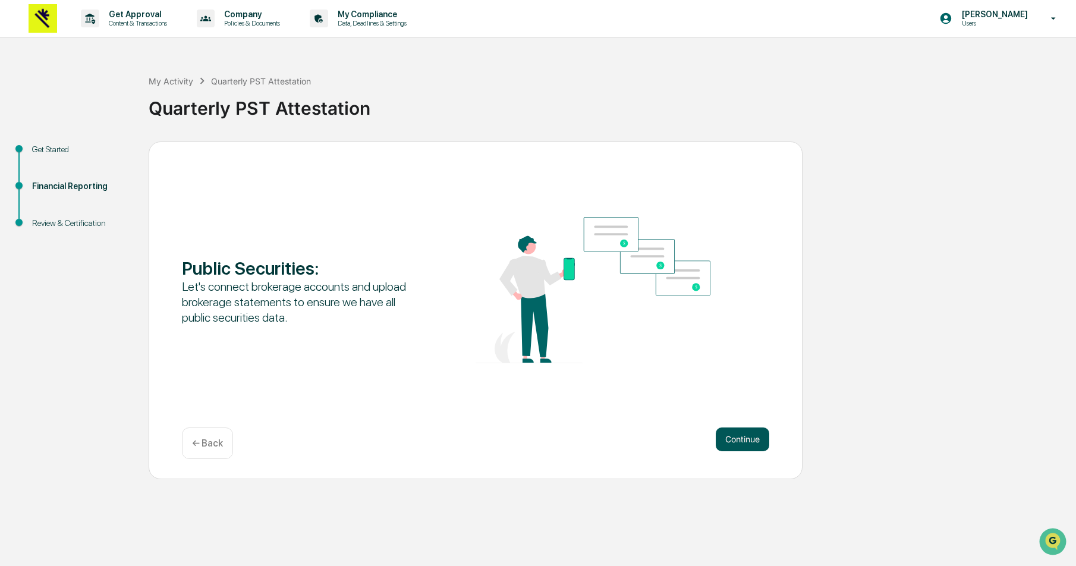
click at [736, 436] on button "Continue" at bounding box center [743, 440] width 54 height 24
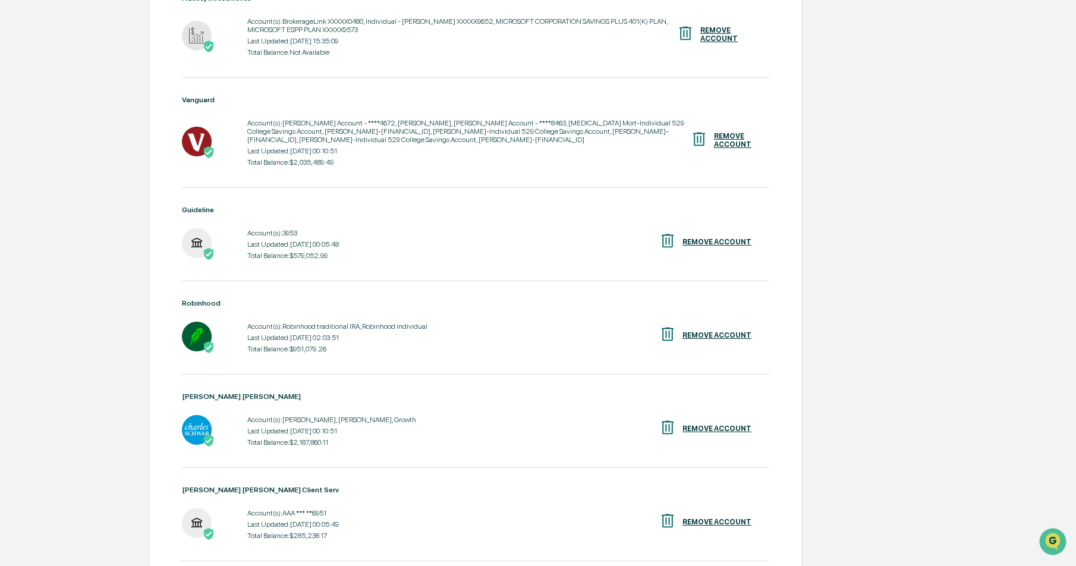
scroll to position [493, 0]
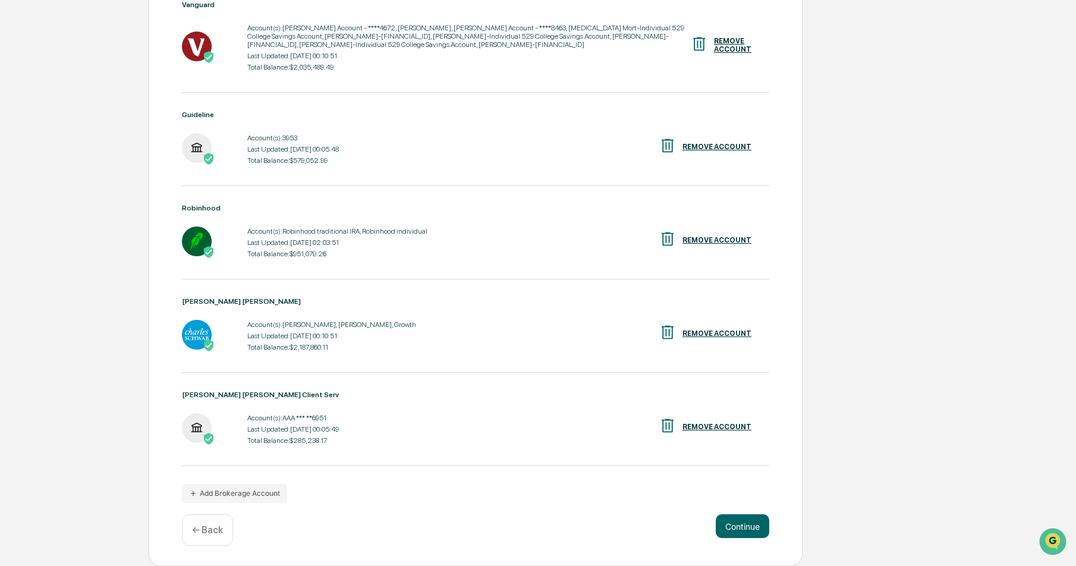
drag, startPoint x: 254, startPoint y: 238, endPoint x: 377, endPoint y: 241, distance: 122.5
click at [377, 241] on div "Last Updated: [DATE] 02:03:51" at bounding box center [337, 242] width 180 height 8
click at [377, 242] on div "Account(s): Robinhood traditional IRA, Robinhood individual Last Updated: [DATE…" at bounding box center [337, 242] width 180 height 37
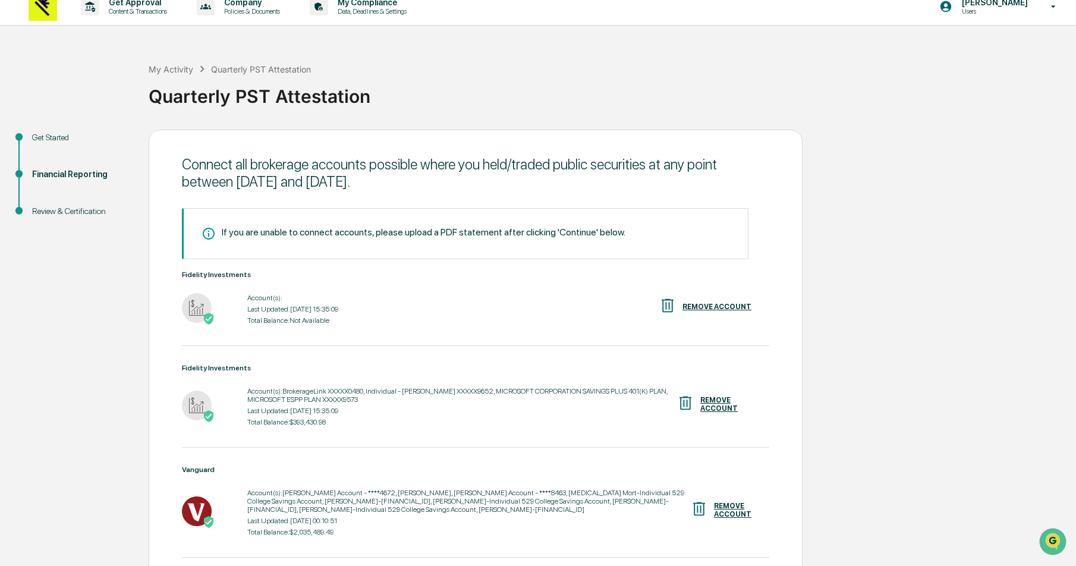
scroll to position [0, 0]
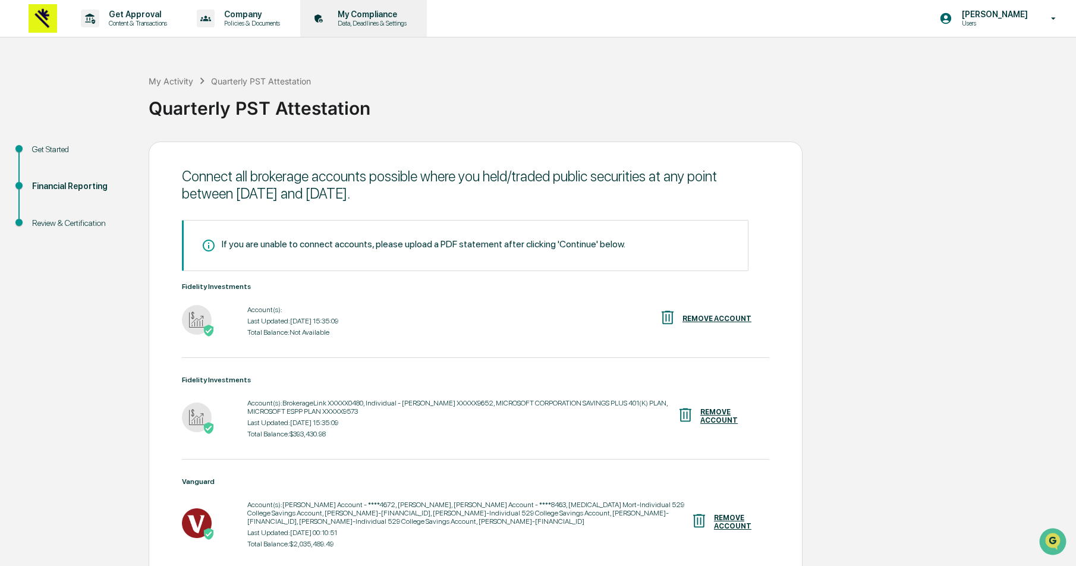
click at [382, 18] on p "My Compliance" at bounding box center [370, 15] width 84 height 10
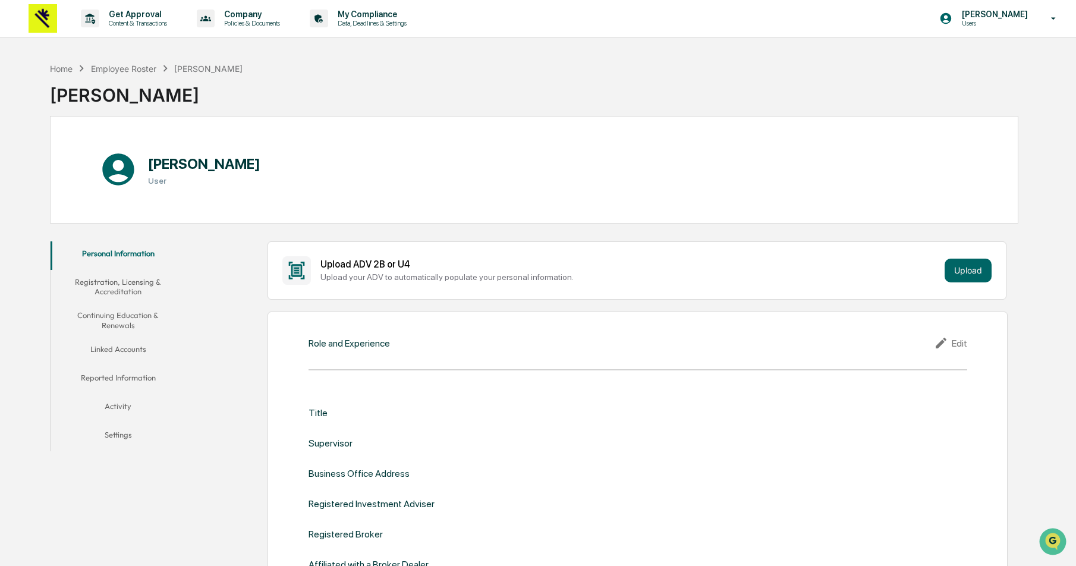
click at [124, 343] on button "Linked Accounts" at bounding box center [118, 351] width 135 height 29
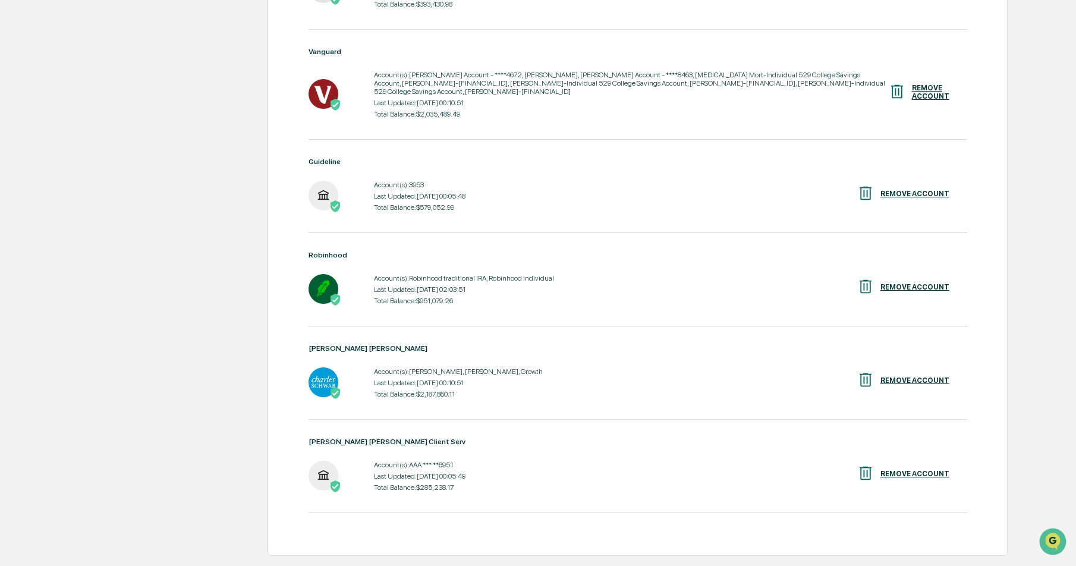
scroll to position [538, 0]
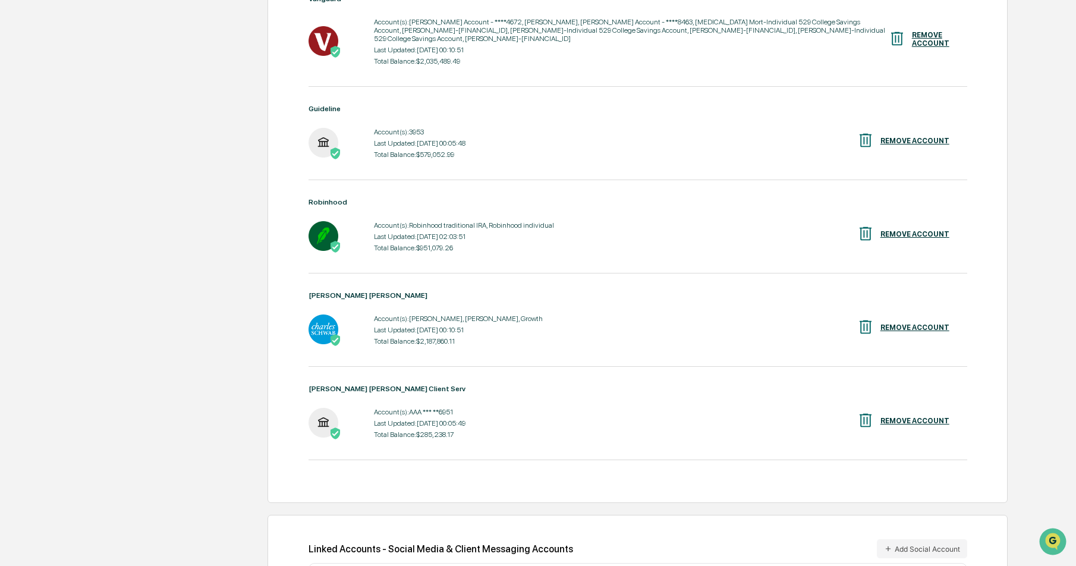
click at [335, 253] on img at bounding box center [335, 247] width 12 height 12
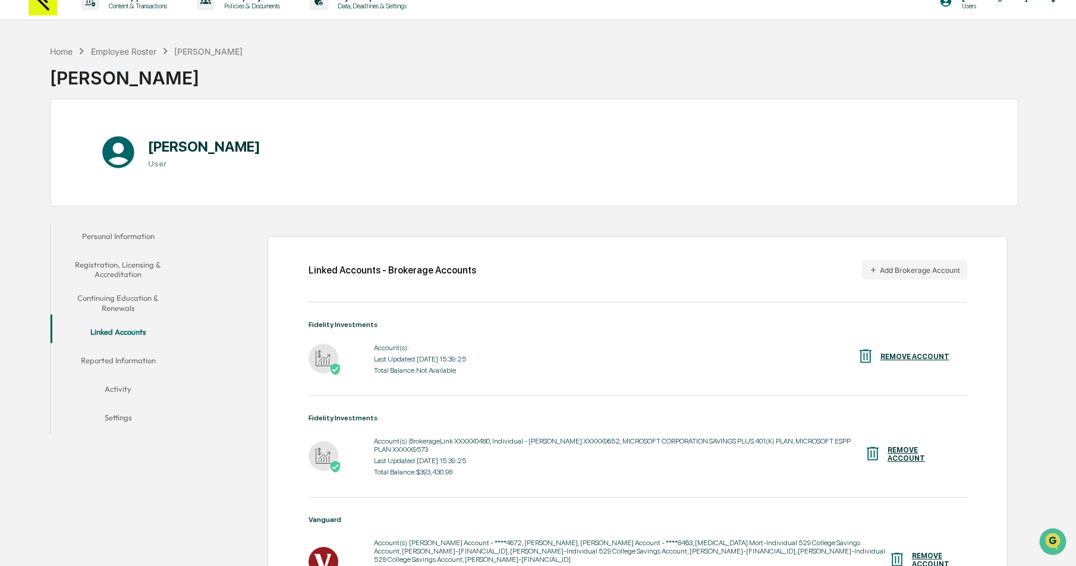
scroll to position [0, 0]
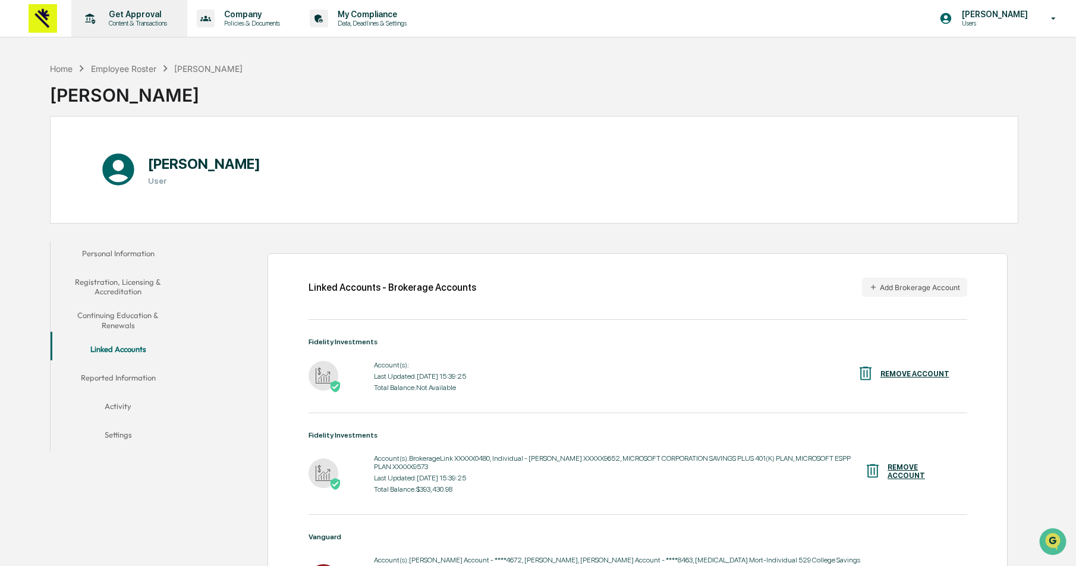
click at [133, 22] on p "Content & Transactions" at bounding box center [136, 23] width 74 height 8
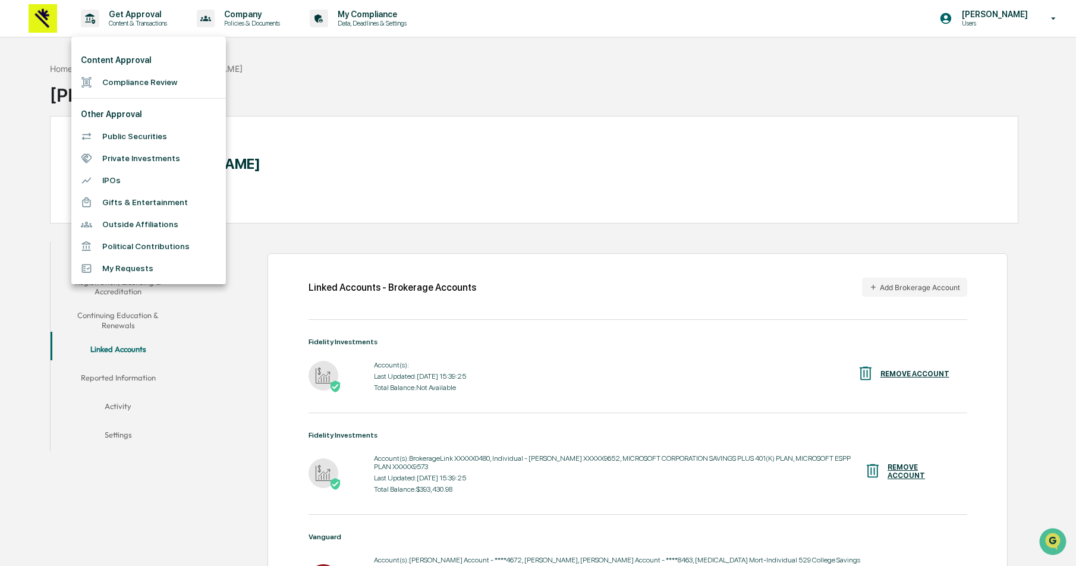
click at [169, 181] on li "IPOs" at bounding box center [148, 180] width 155 height 22
